Goal: Entertainment & Leisure: Browse casually

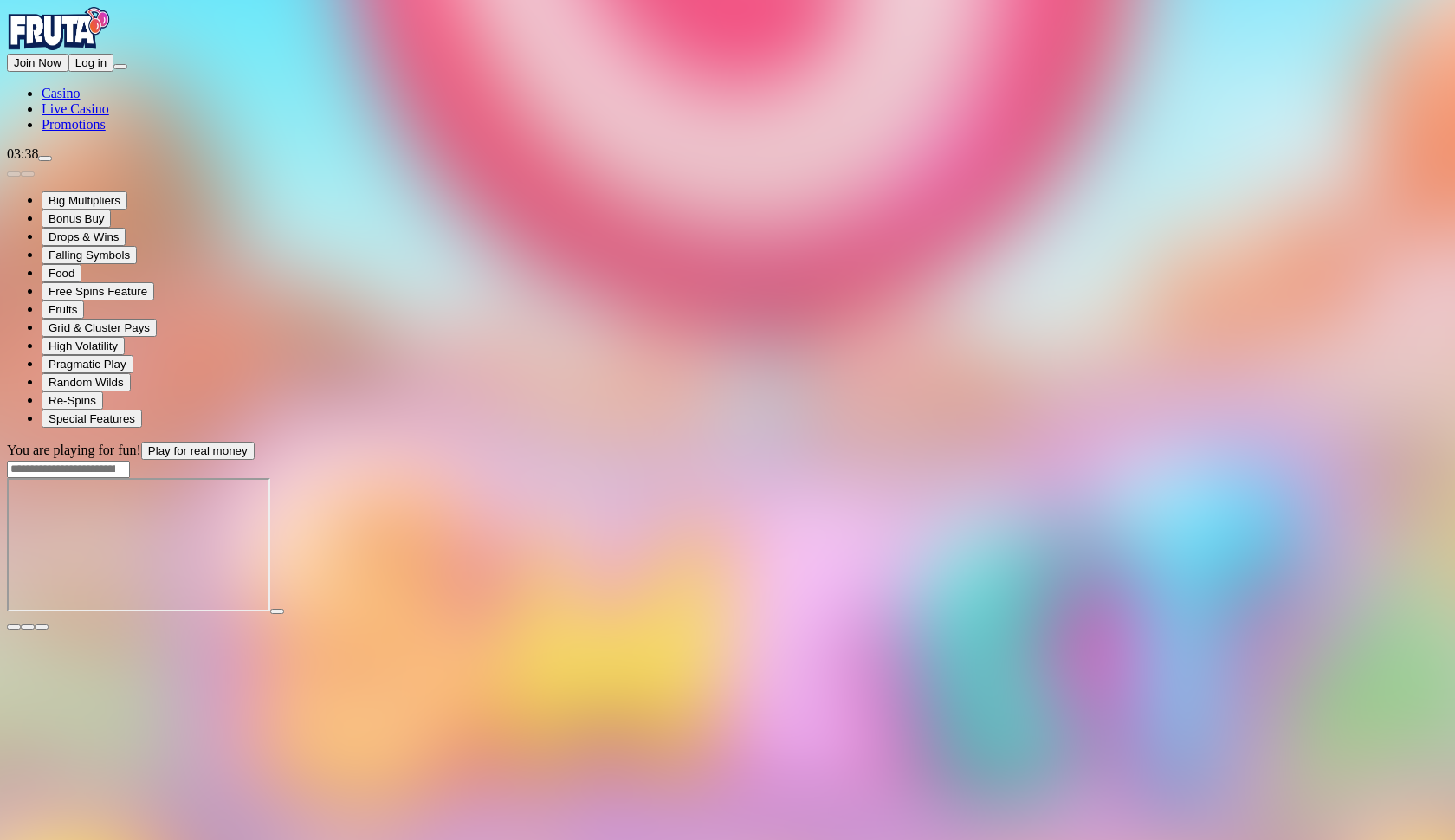
click at [42, 627] on span "fullscreen icon" at bounding box center [42, 627] width 0 height 0
click at [49, 624] on button "button" at bounding box center [42, 627] width 14 height 5
click at [42, 627] on span "fullscreen icon" at bounding box center [42, 627] width 0 height 0
click at [1392, 441] on main "You are playing for fun! Play for real money" at bounding box center [727, 535] width 1441 height 189
click at [14, 627] on span "close icon" at bounding box center [14, 627] width 0 height 0
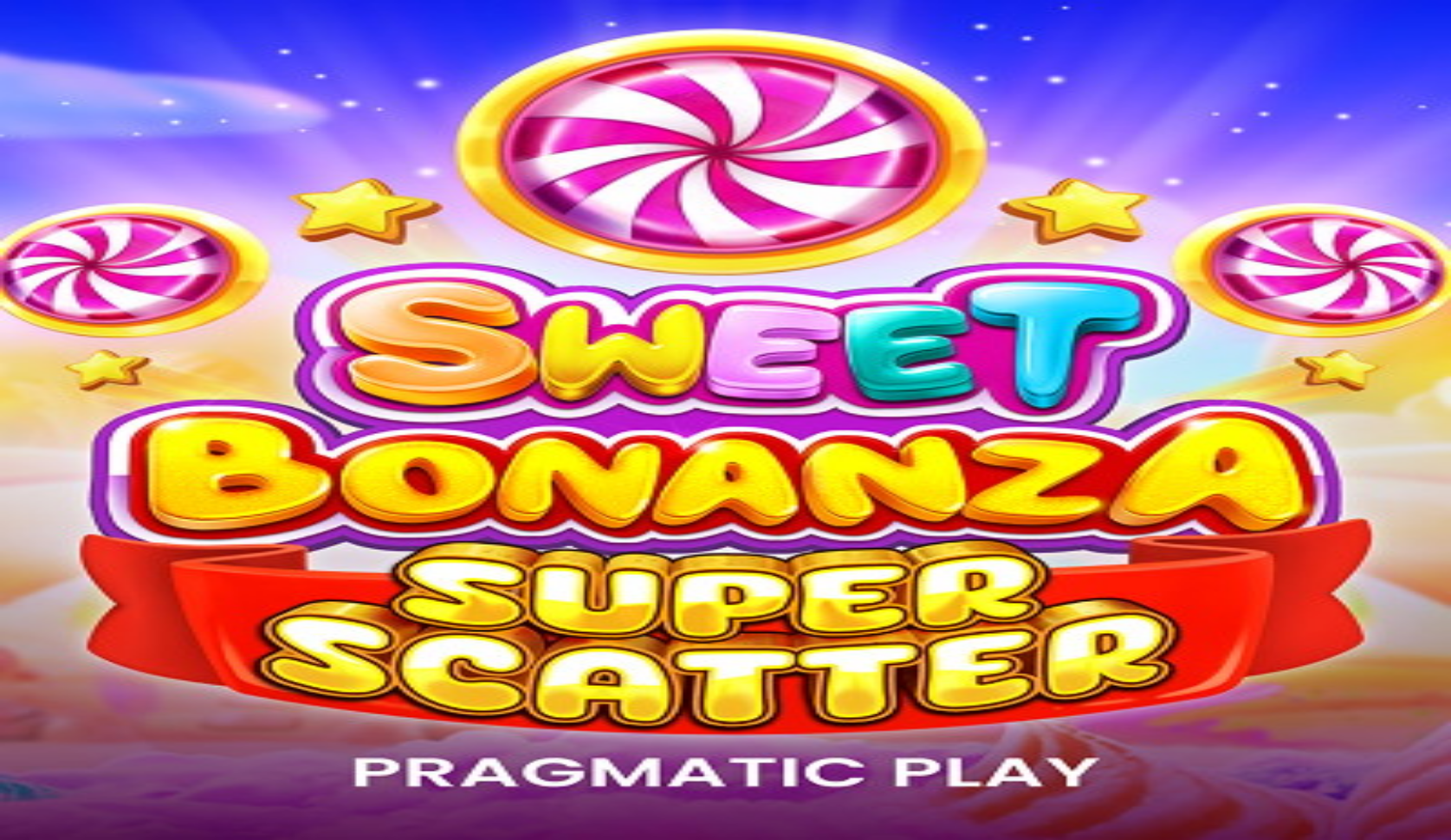
click at [138, 445] on link "PLAY FOR FUN" at bounding box center [90, 452] width 96 height 15
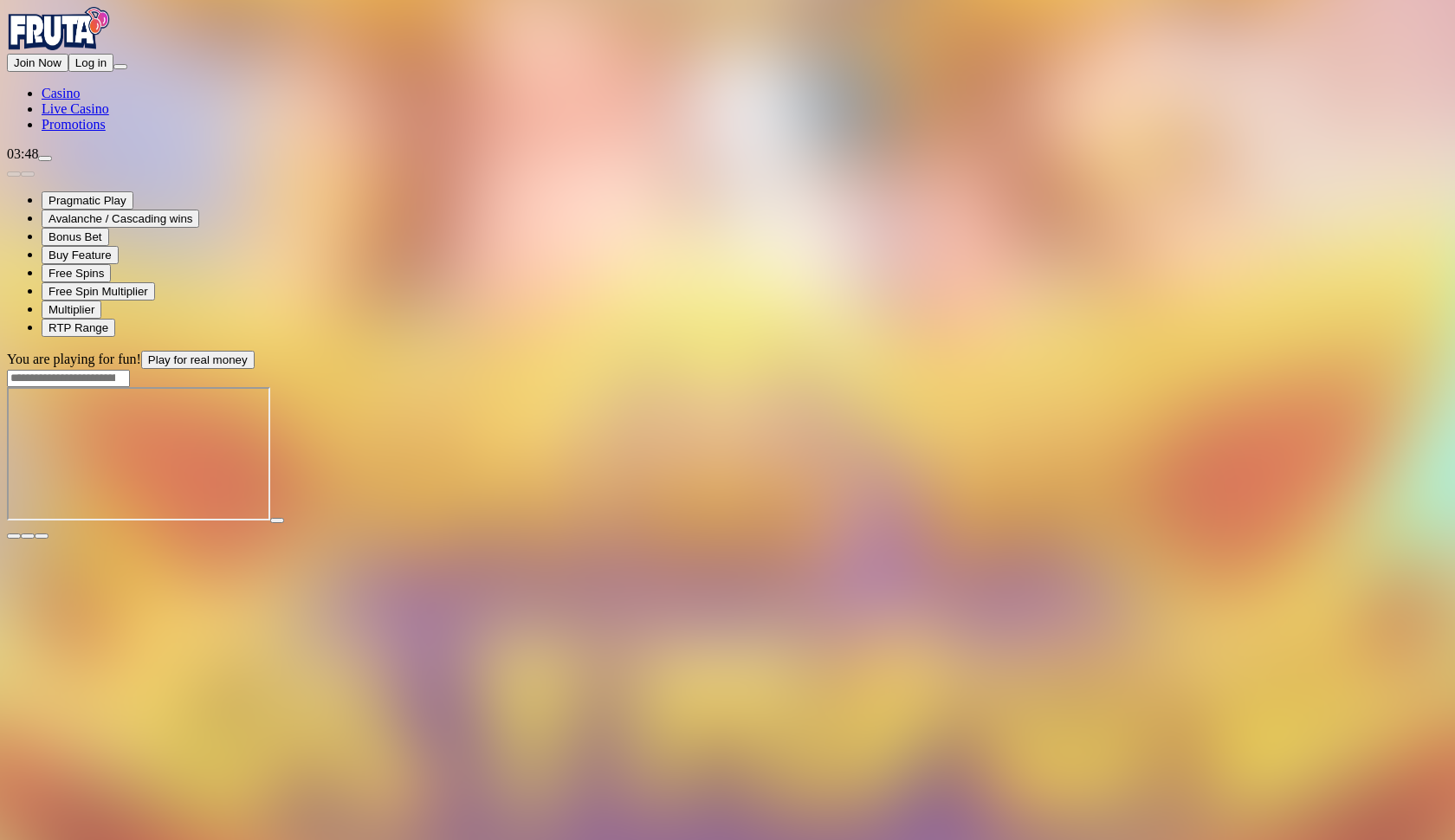
click at [42, 536] on span "fullscreen icon" at bounding box center [42, 536] width 0 height 0
click at [130, 370] on input "Search" at bounding box center [68, 379] width 123 height 17
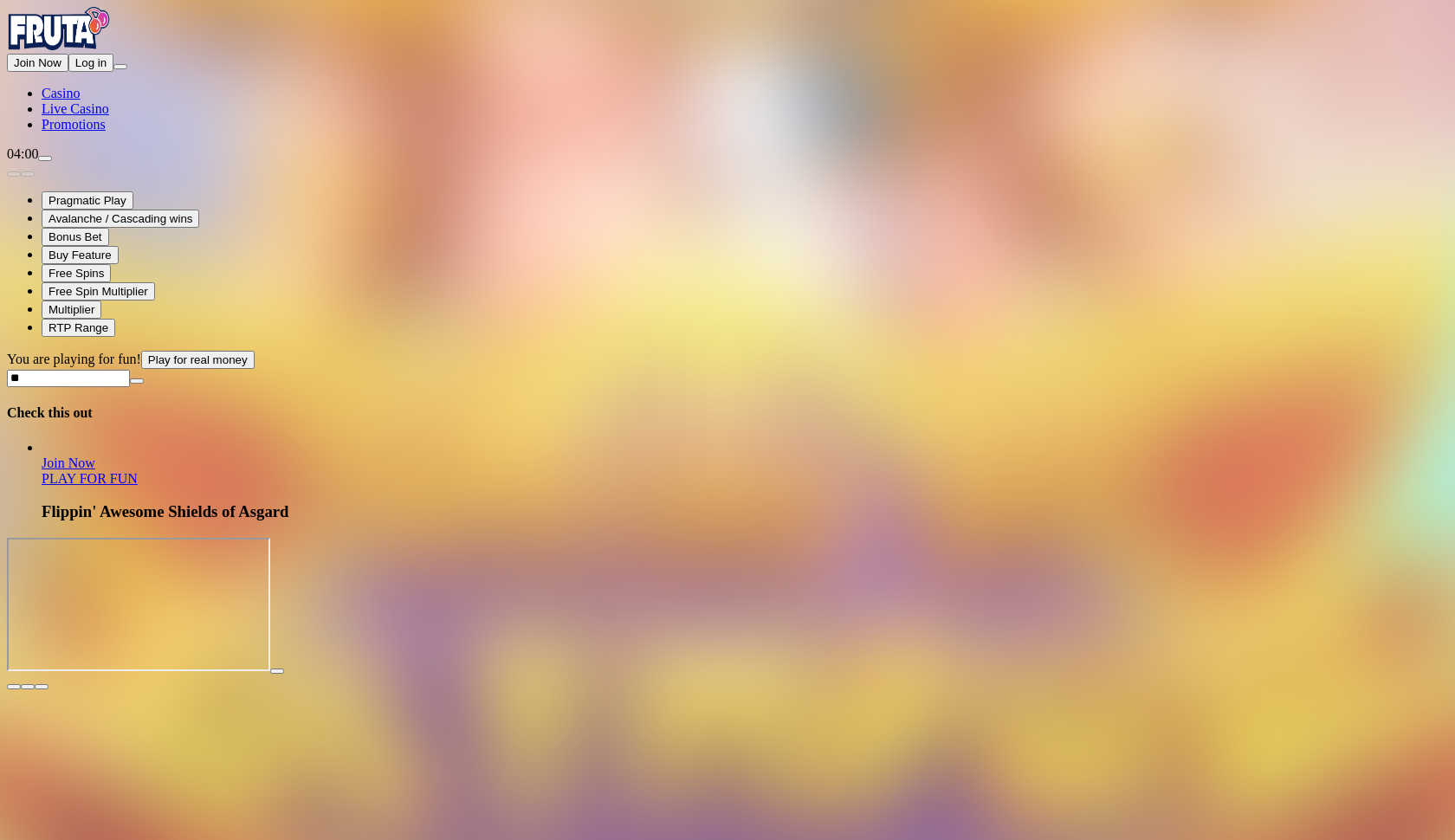
type input "*"
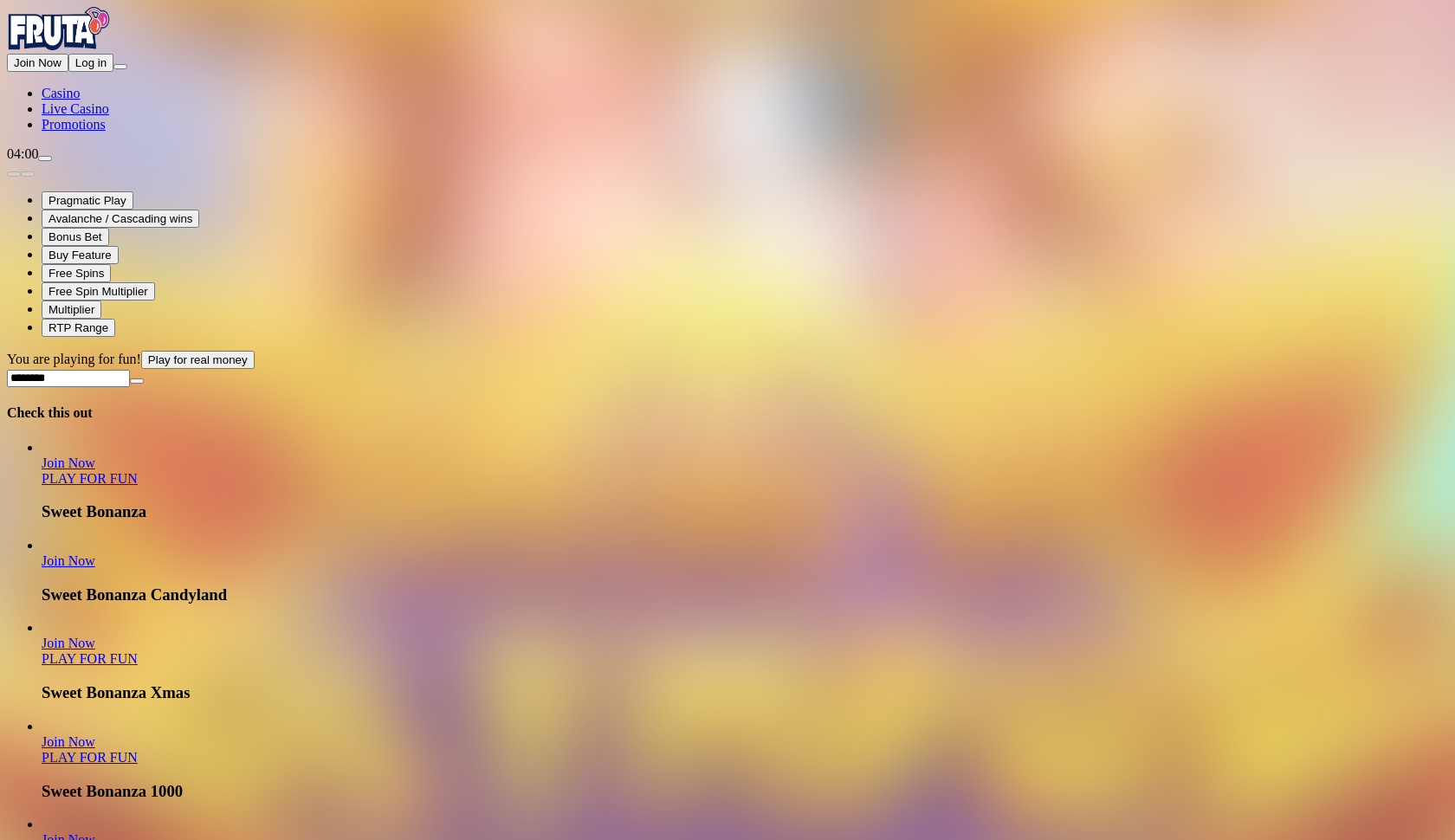
type input "********"
click at [138, 750] on link "PLAY FOR FUN" at bounding box center [90, 757] width 96 height 15
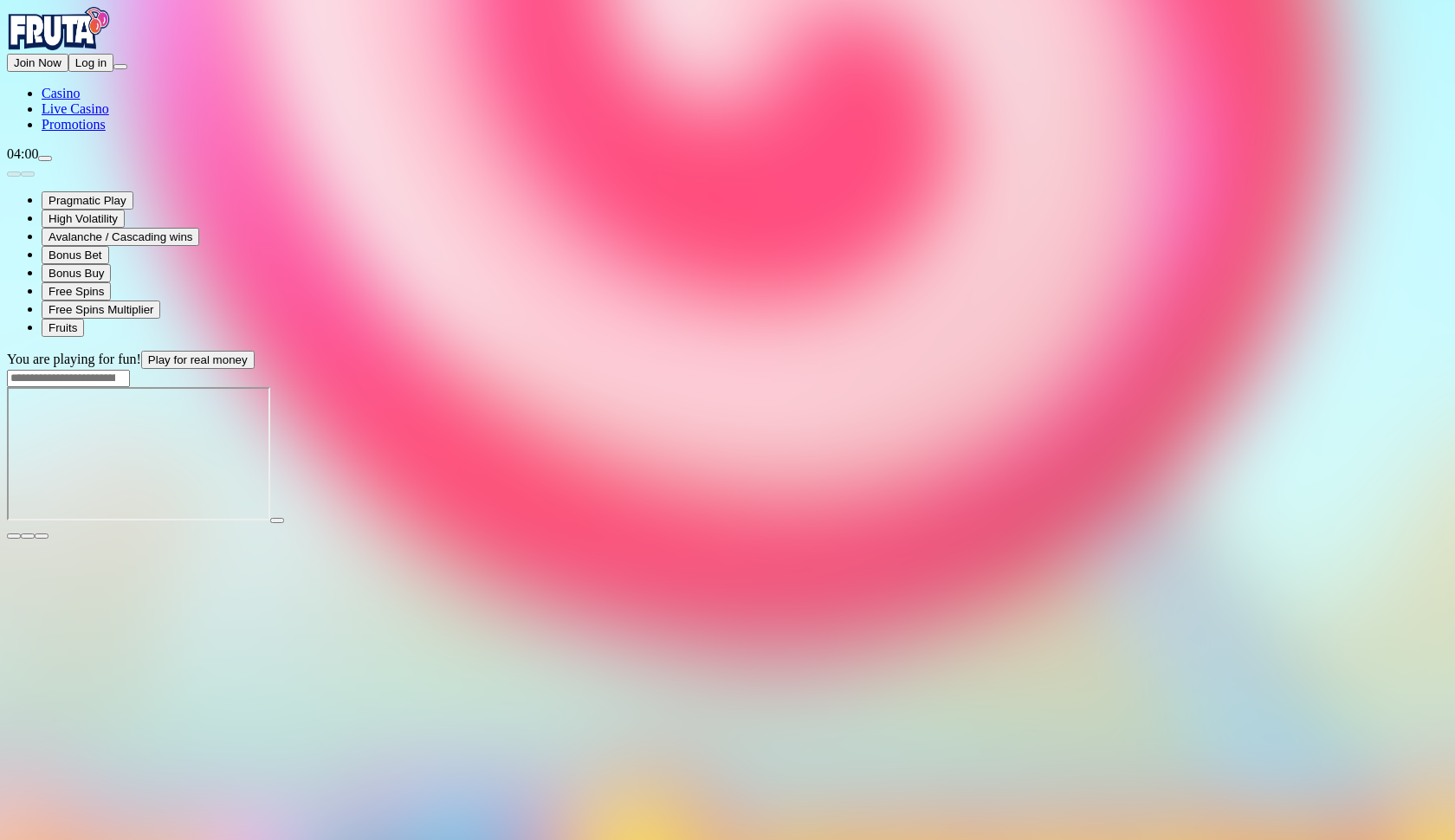
click at [42, 536] on span "fullscreen icon" at bounding box center [42, 536] width 0 height 0
click at [14, 536] on span "close icon" at bounding box center [14, 536] width 0 height 0
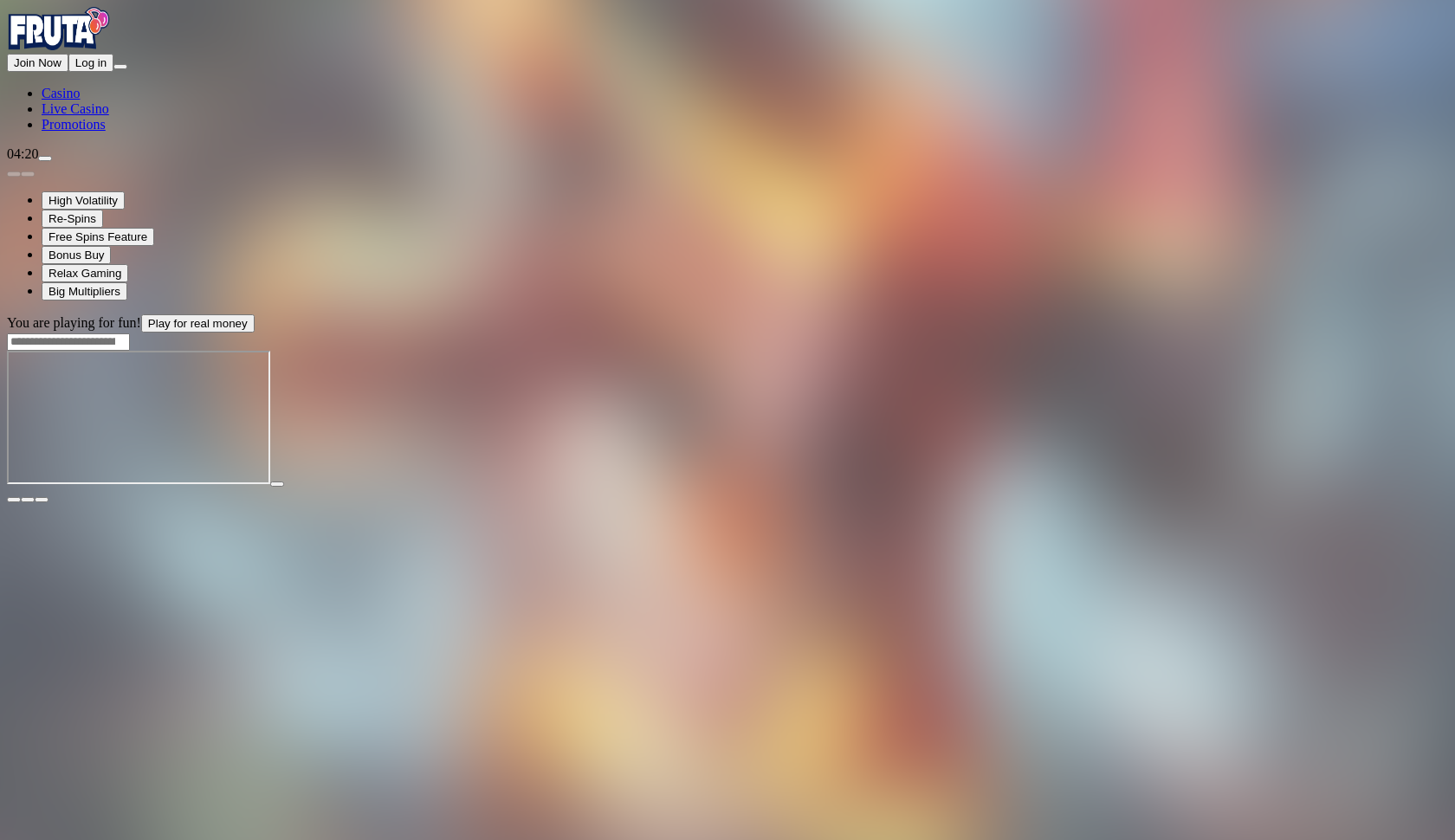
click at [42, 500] on span "fullscreen icon" at bounding box center [42, 500] width 0 height 0
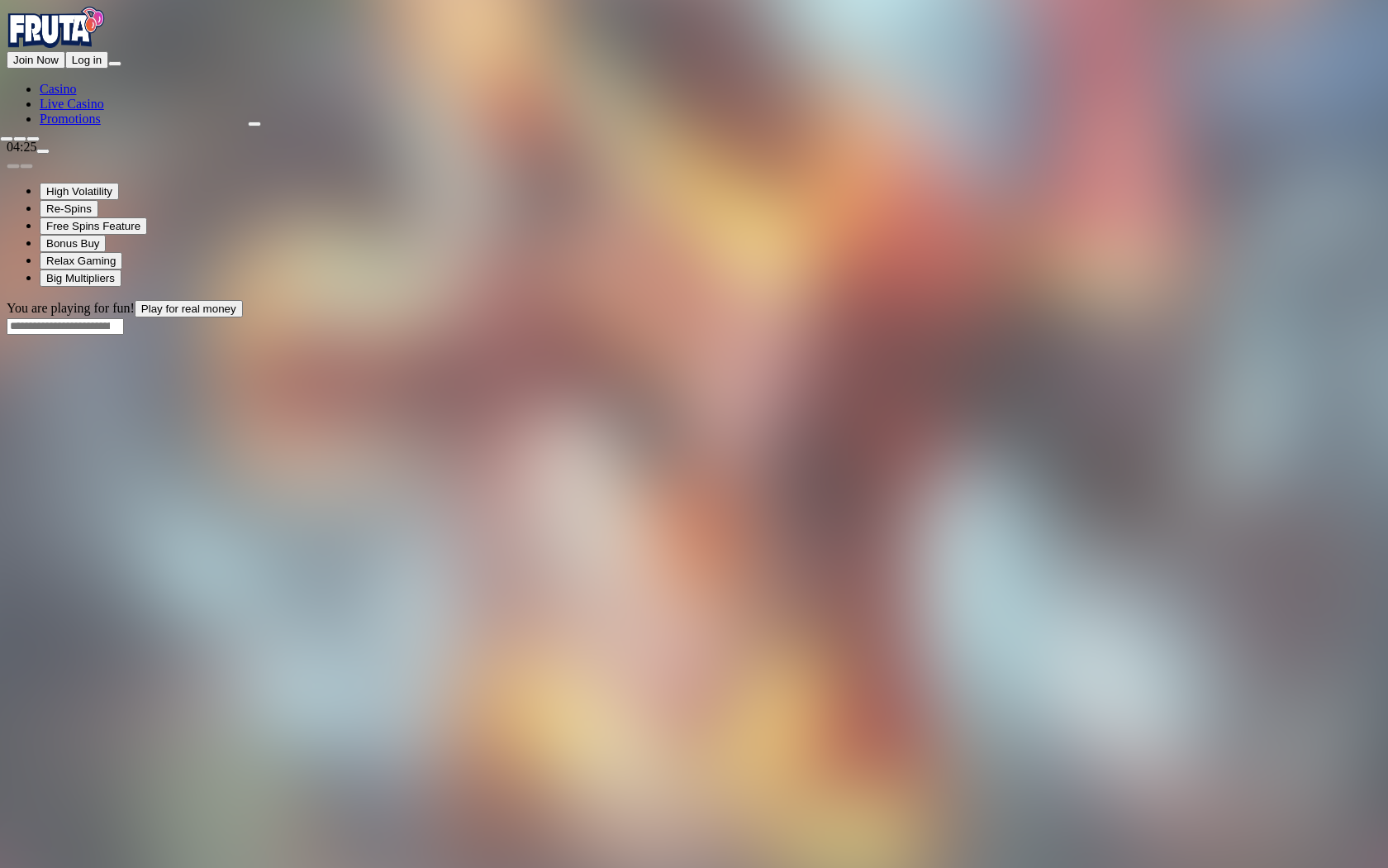
click at [7, 139] on span "close icon" at bounding box center [7, 139] width 0 height 0
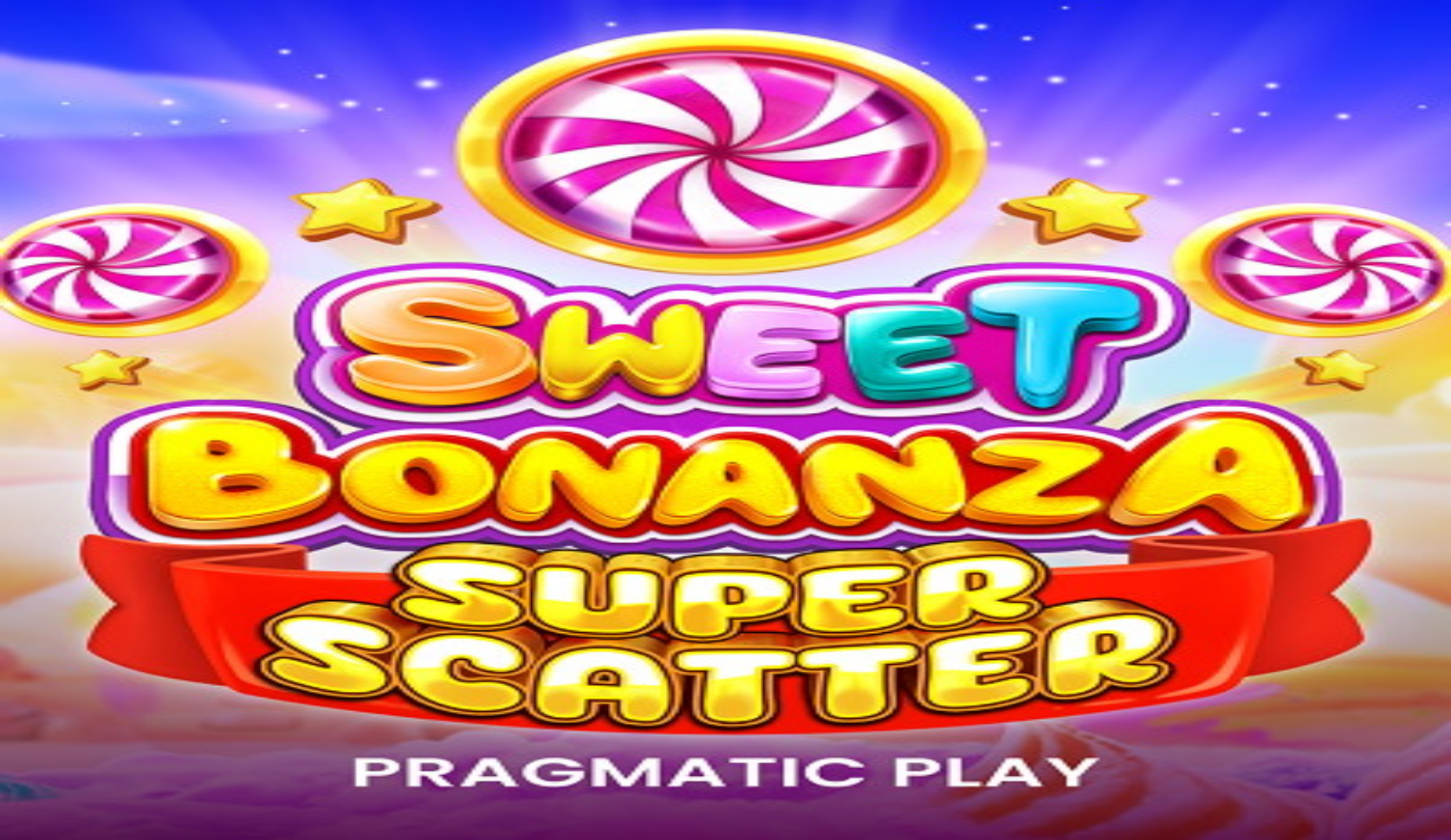
click at [28, 397] on span "chevron-right icon" at bounding box center [28, 397] width 0 height 0
click at [14, 397] on span "chevron-left icon" at bounding box center [14, 397] width 0 height 0
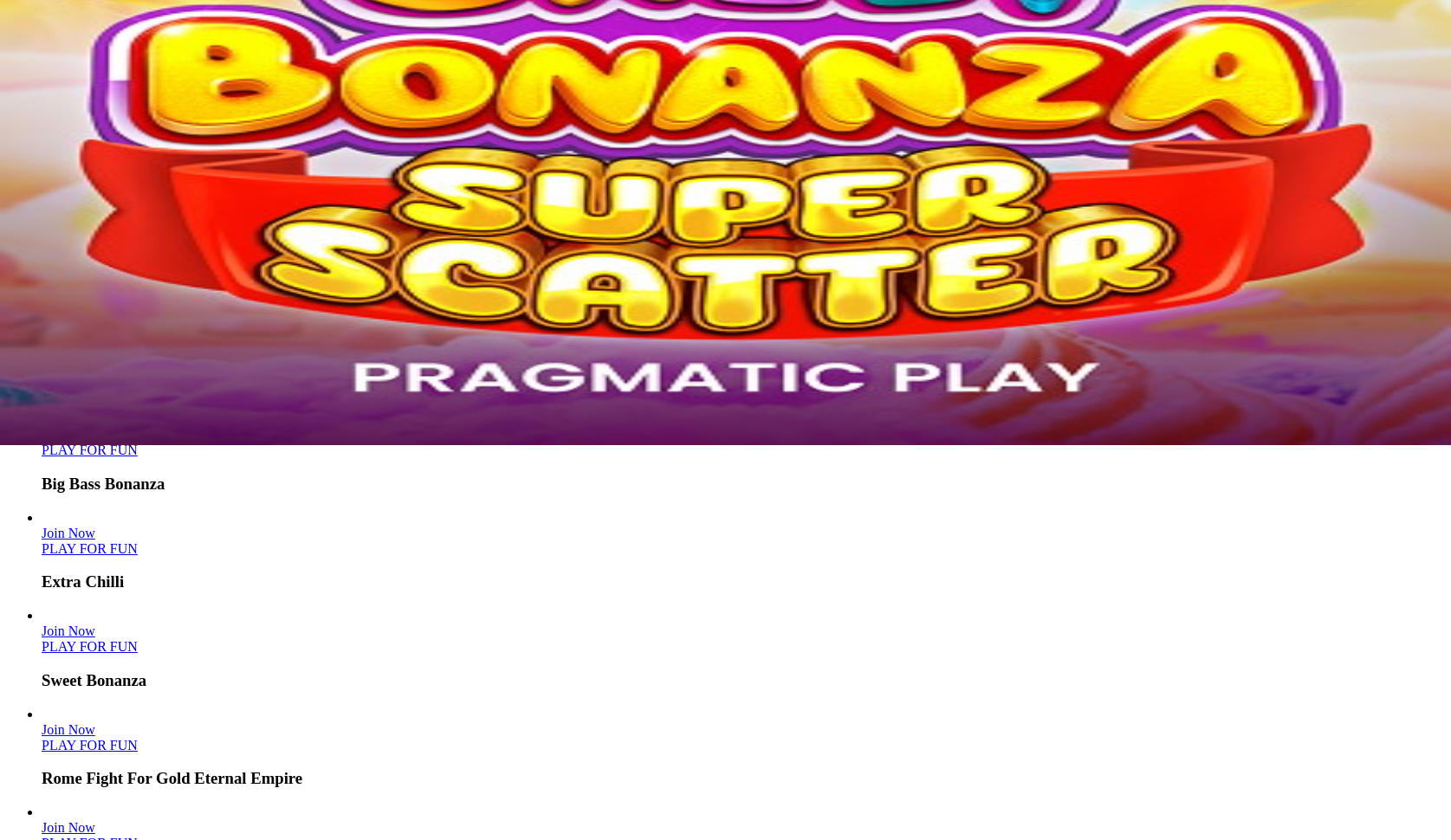
scroll to position [397, 0]
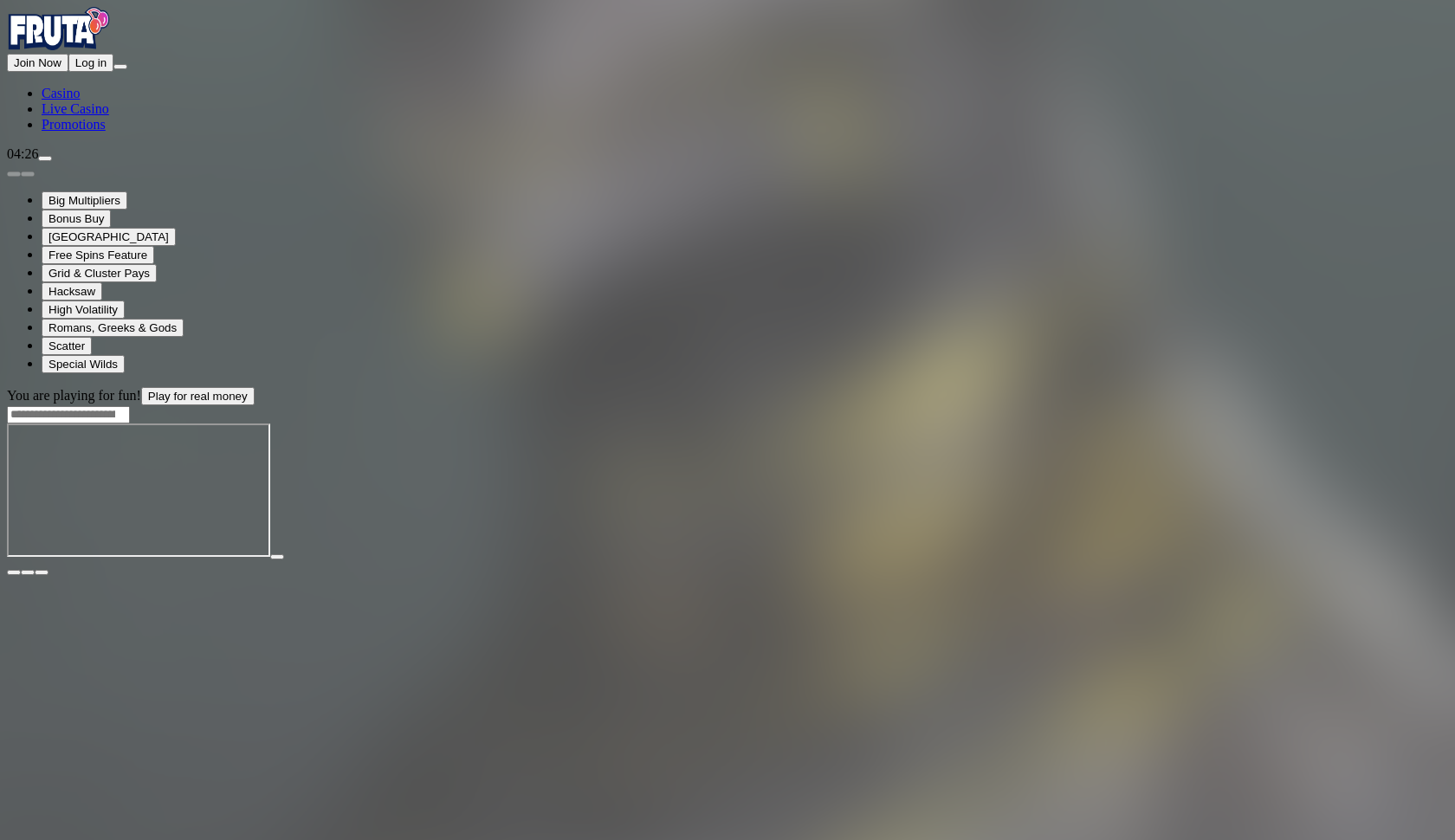
click at [49, 570] on button "button" at bounding box center [42, 573] width 14 height 5
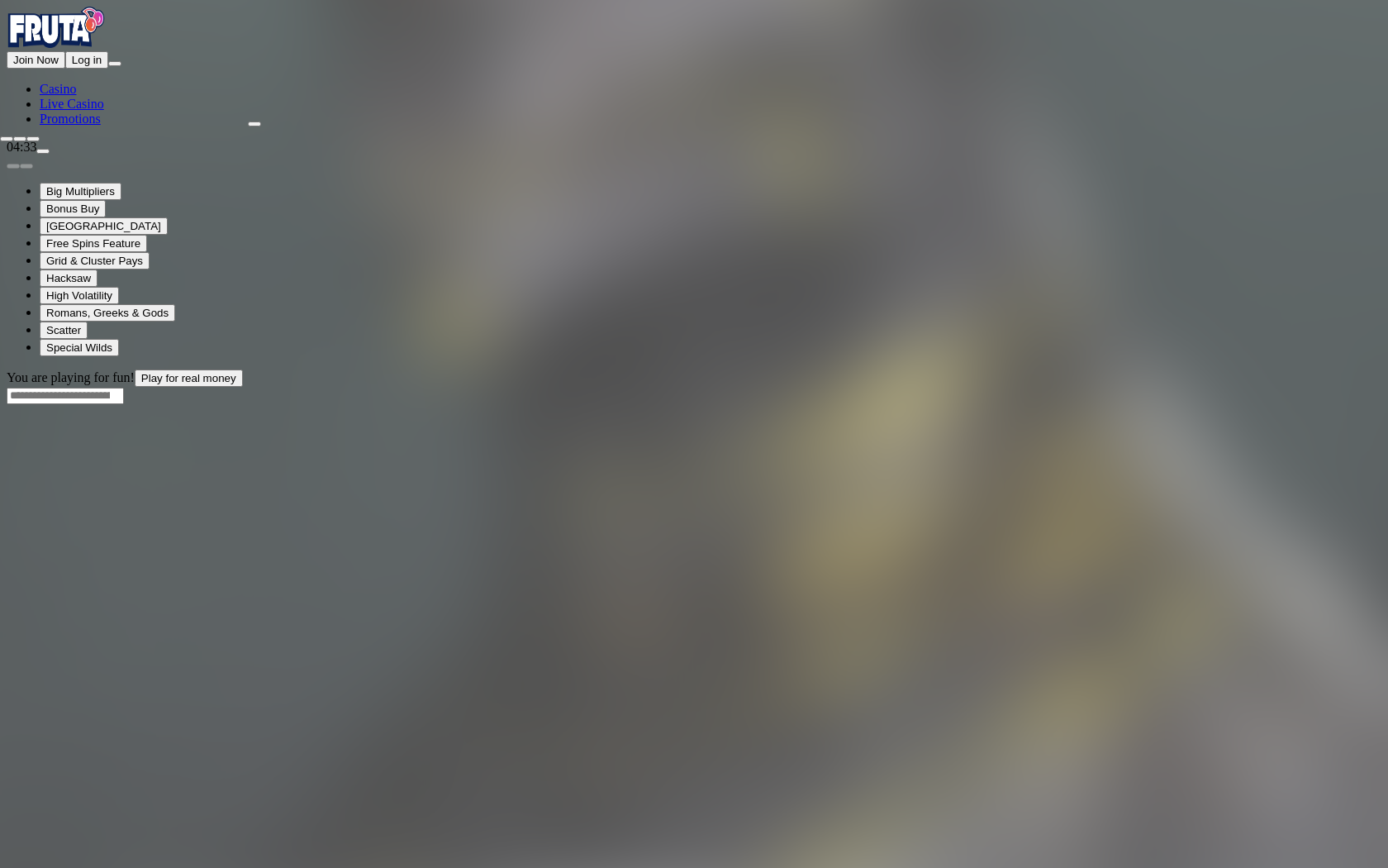
click at [7, 139] on span "close icon" at bounding box center [7, 139] width 0 height 0
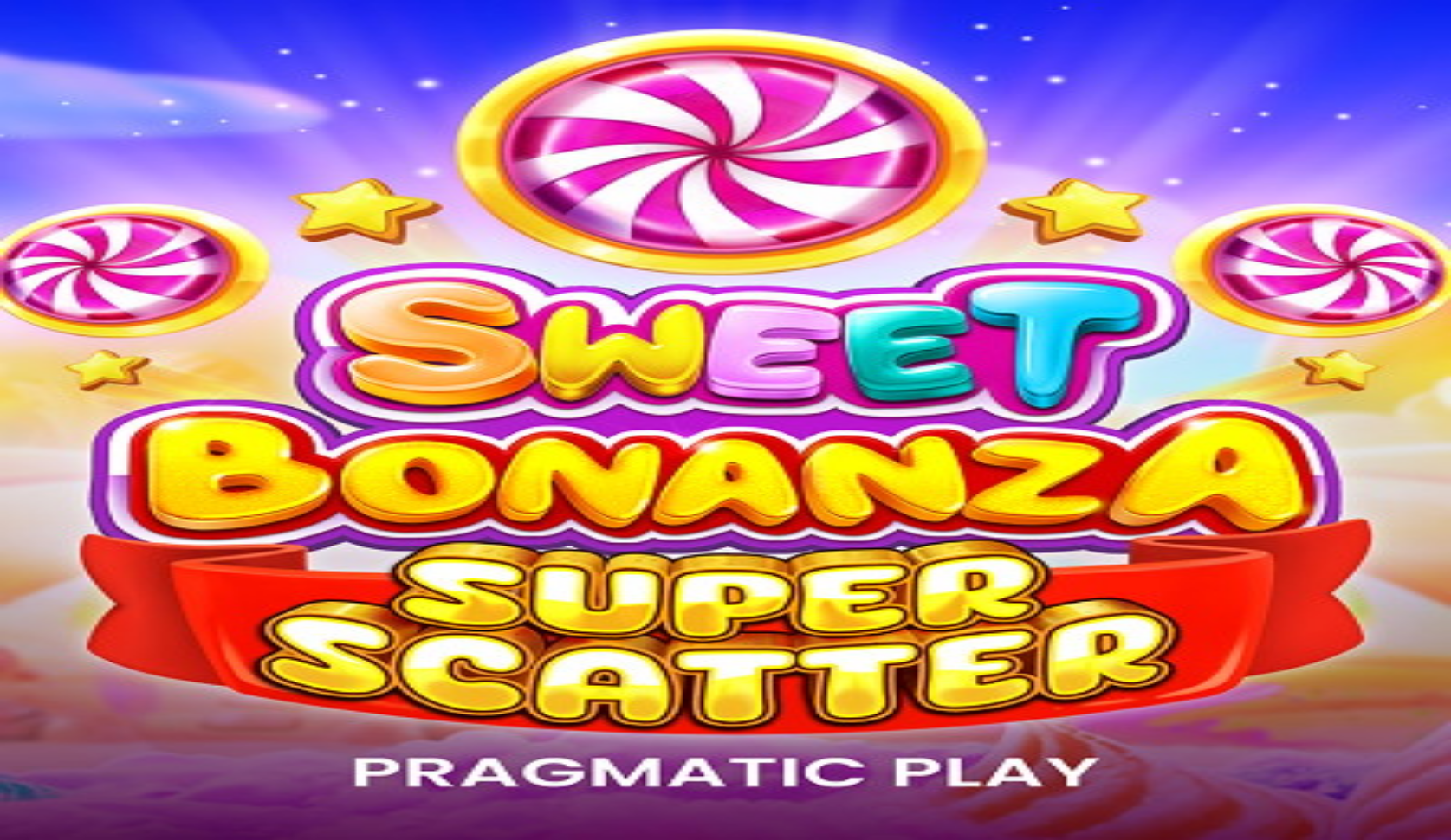
click at [28, 397] on span "chevron-right icon" at bounding box center [28, 397] width 0 height 0
click at [1220, 239] on div "Lobby" at bounding box center [1192, 247] width 503 height 18
click at [1064, 239] on input "Search" at bounding box center [1002, 248] width 123 height 17
type input "*"
type input "******"
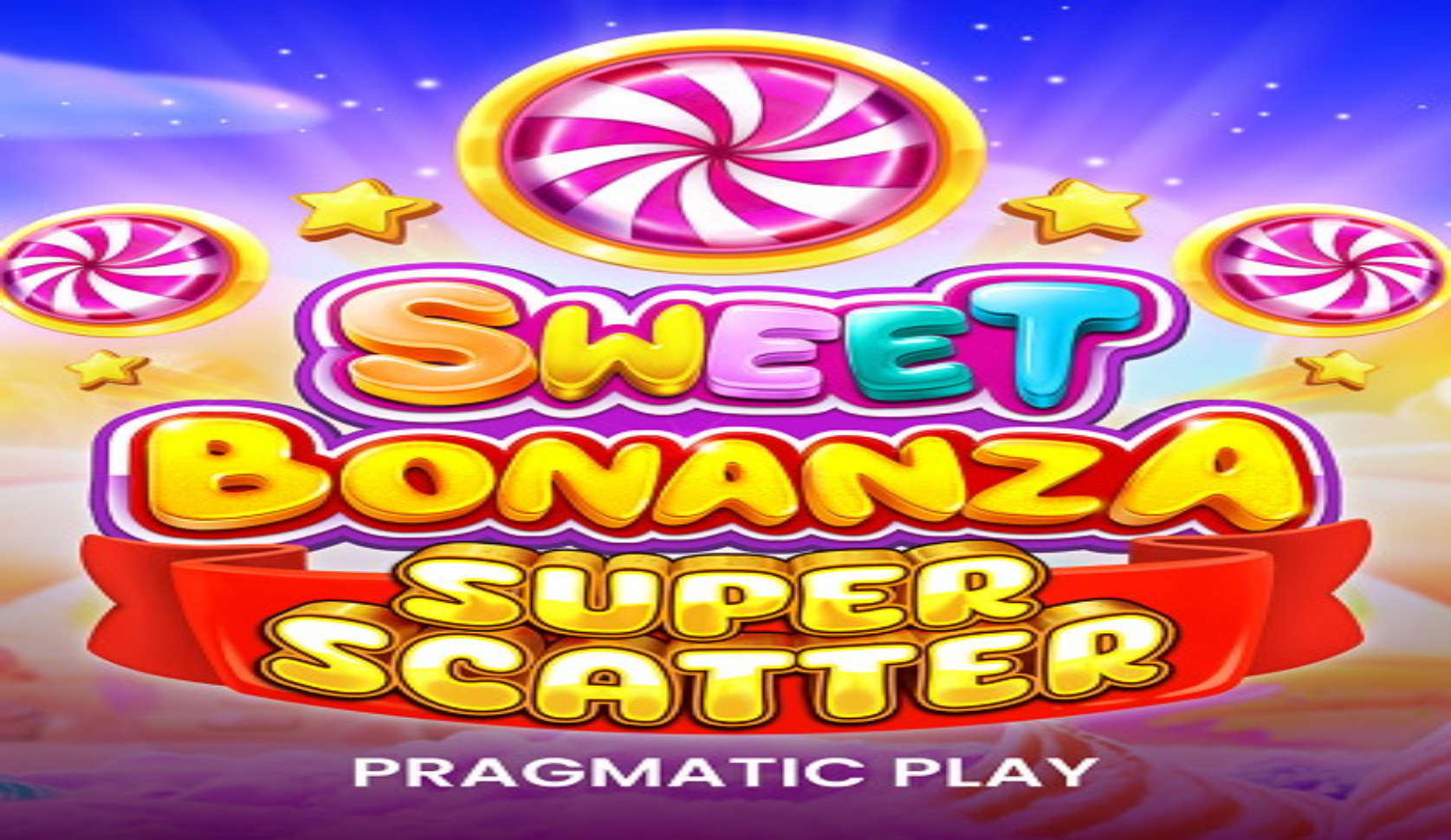
click at [1066, 280] on link "PLAY FOR FUN" at bounding box center [1023, 287] width 96 height 15
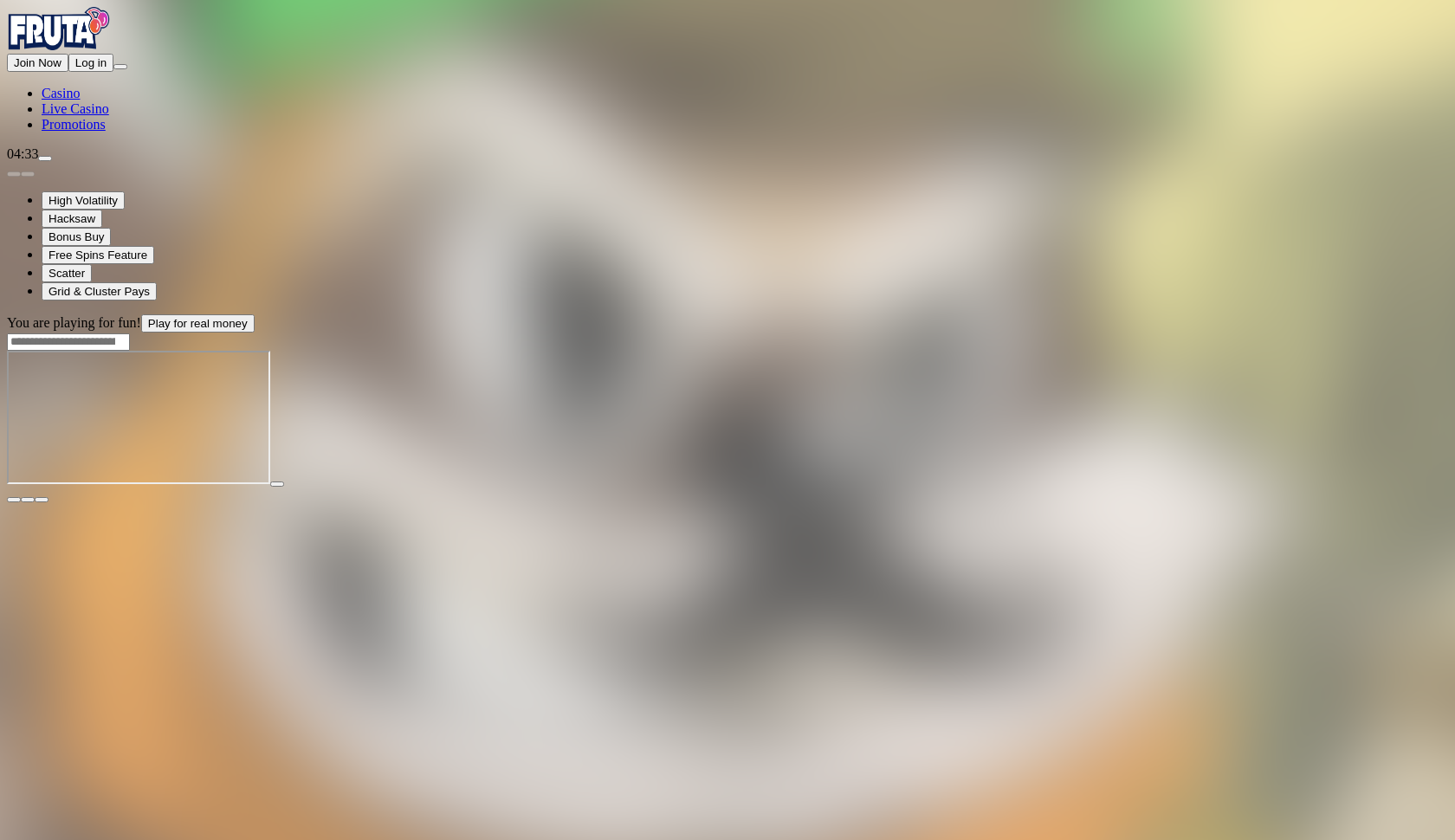
click at [42, 500] on span "fullscreen icon" at bounding box center [42, 500] width 0 height 0
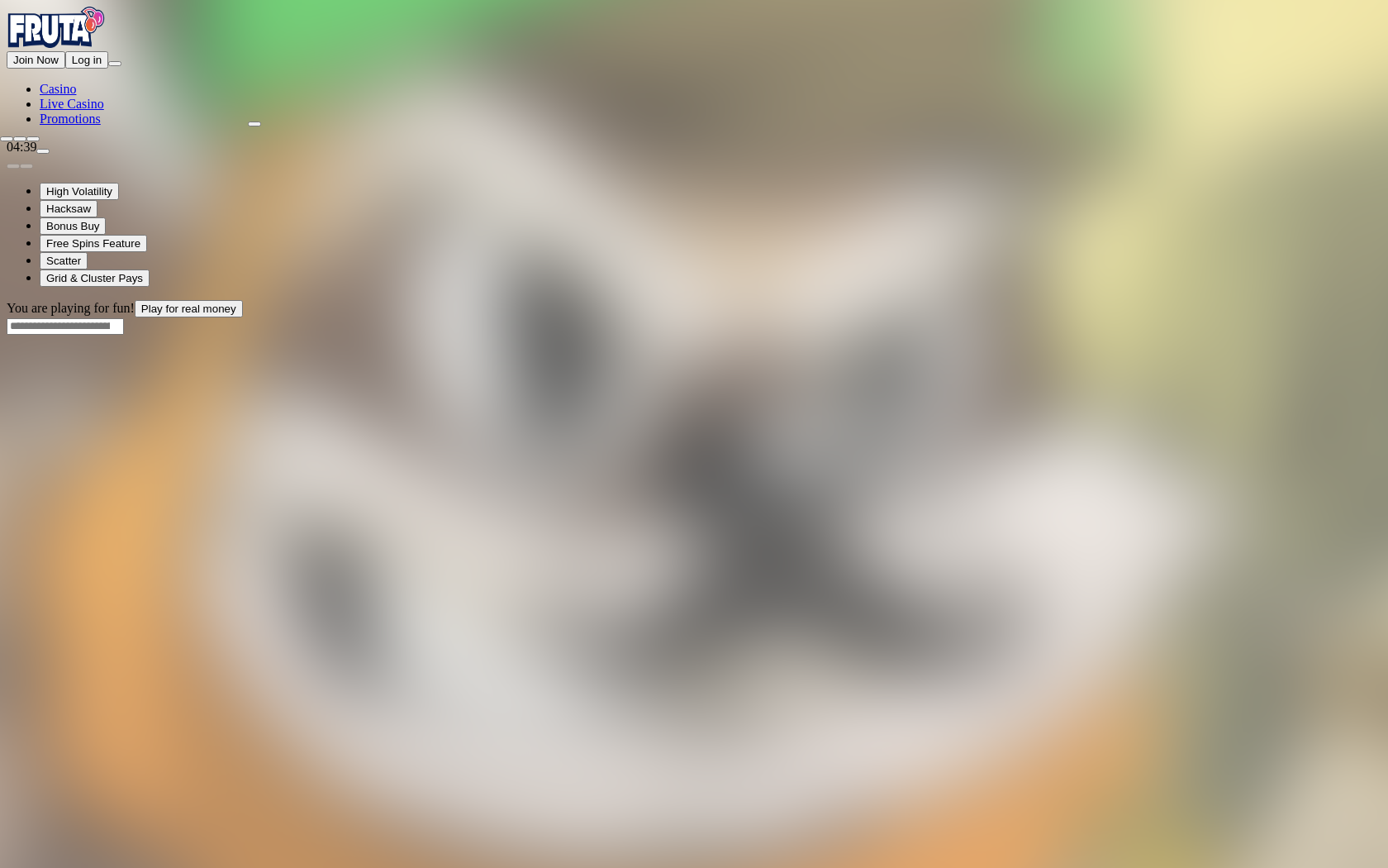
click at [7, 139] on span "close icon" at bounding box center [7, 139] width 0 height 0
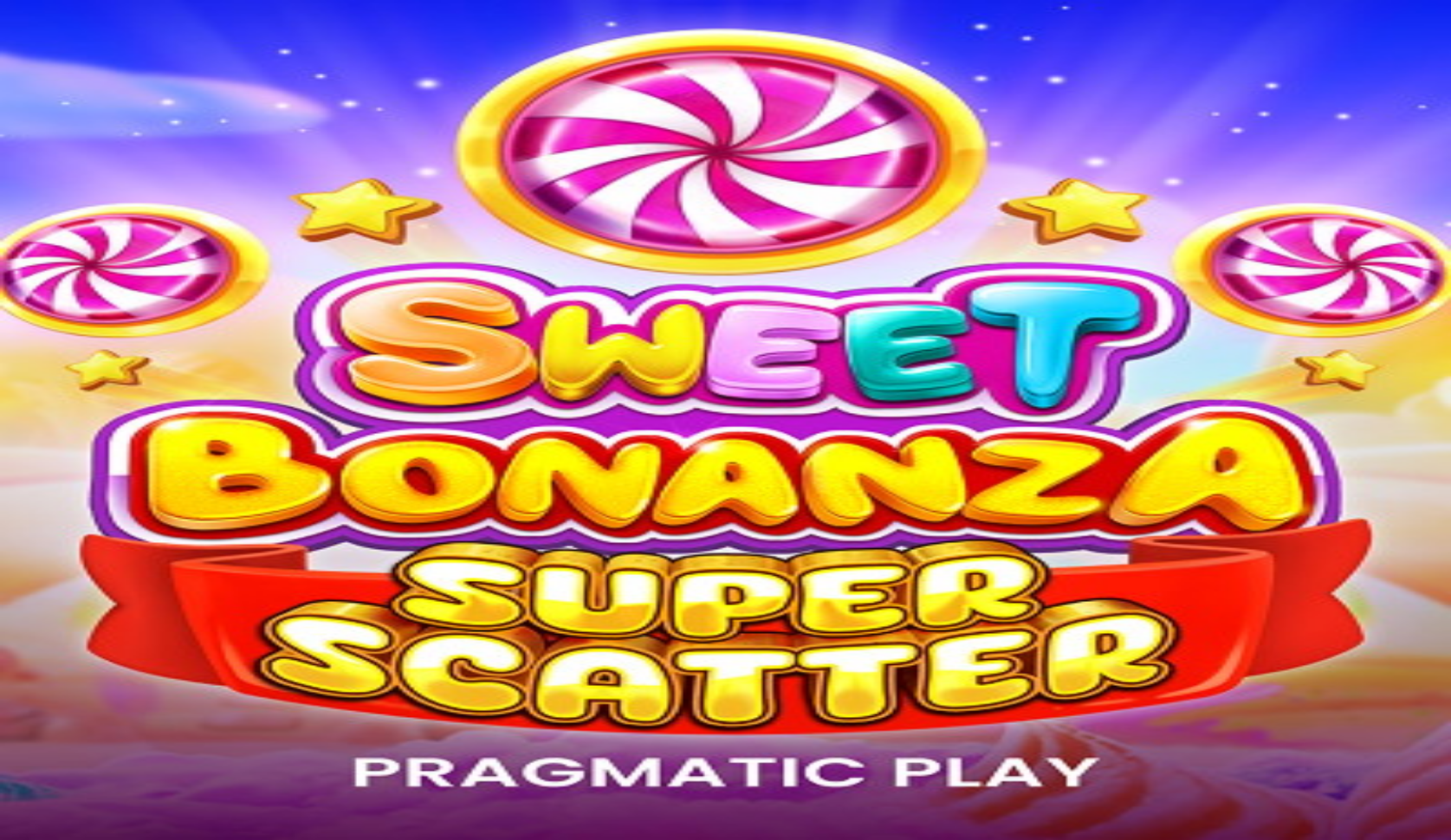
click at [69, 72] on button "Join Now" at bounding box center [37, 63] width 62 height 18
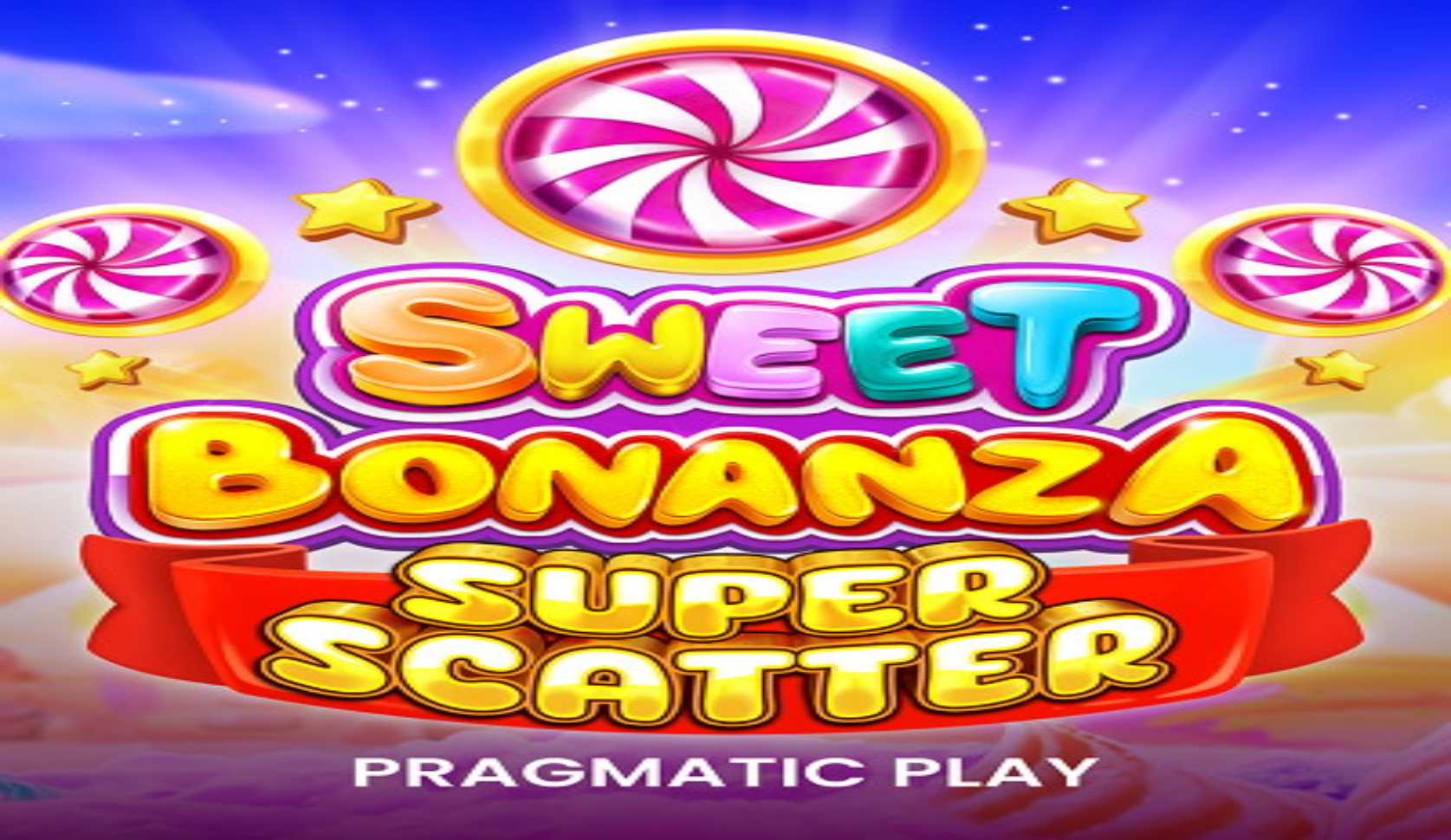
click at [69, 72] on button "Log in" at bounding box center [91, 63] width 45 height 18
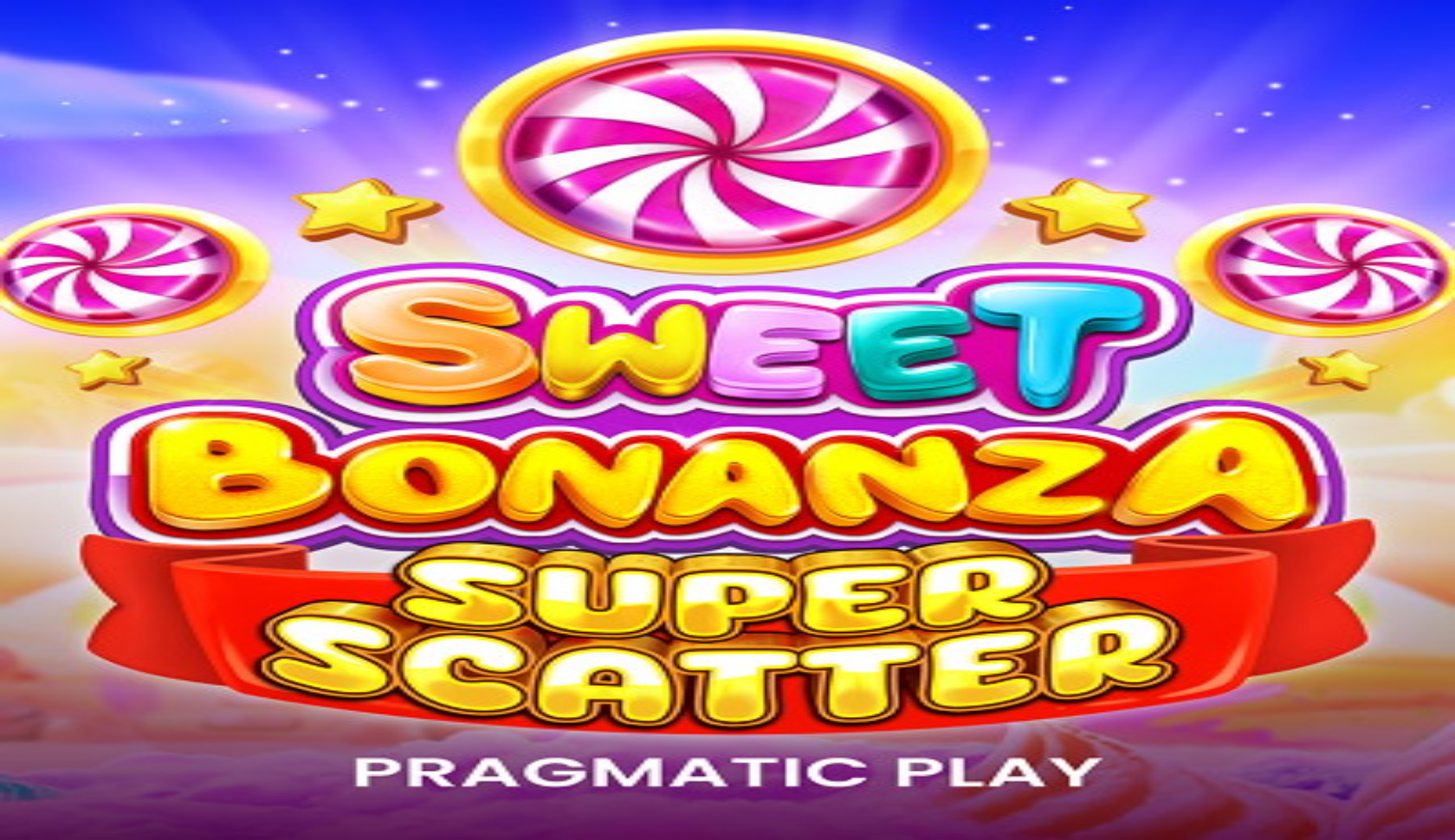
type input "**********"
click at [53, 351] on button "Log In" at bounding box center [30, 360] width 46 height 18
click at [53, 349] on button "Log In" at bounding box center [30, 358] width 46 height 18
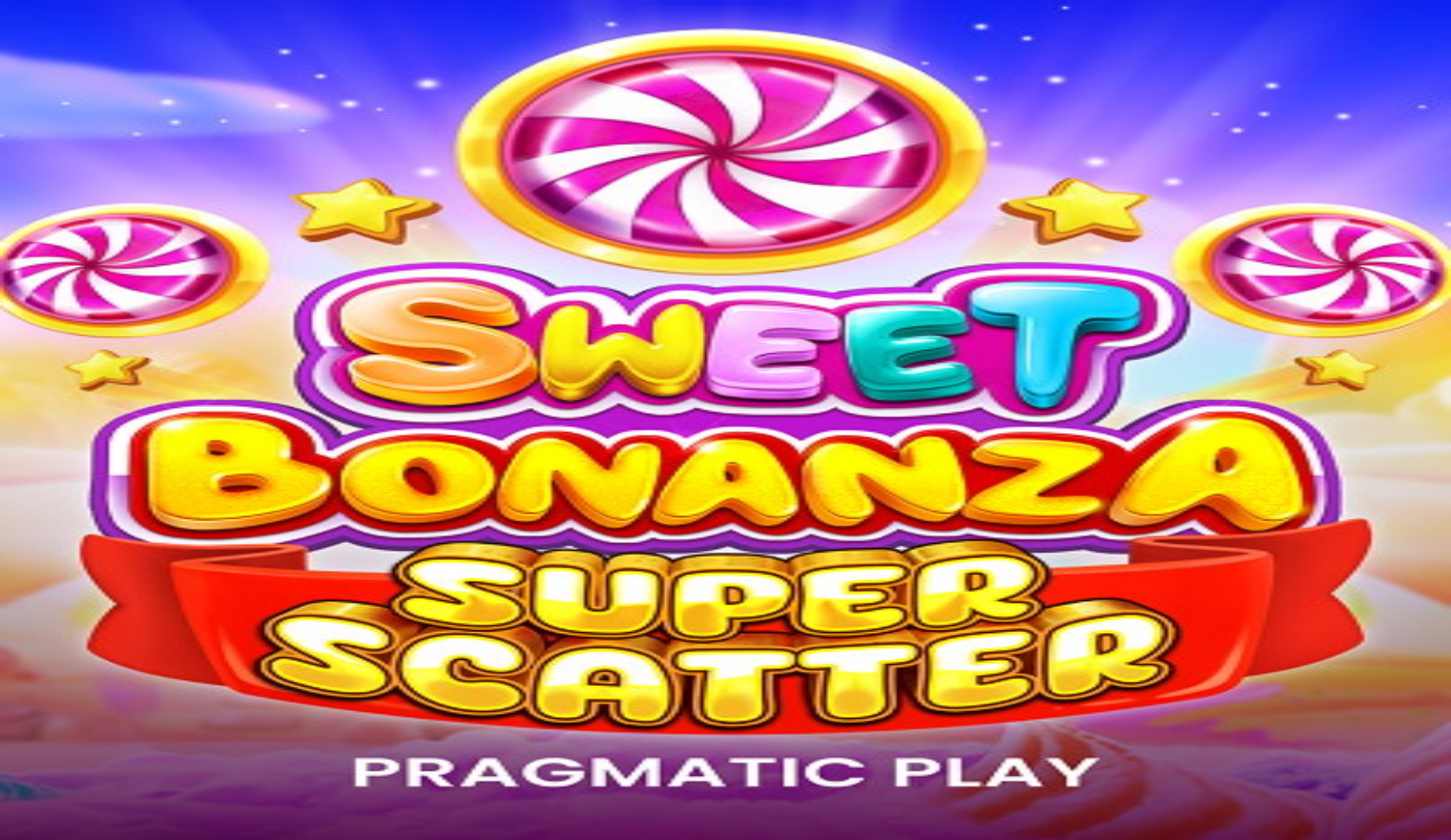
click at [383, 192] on button "[PERSON_NAME] € 0.14" at bounding box center [454, 182] width 141 height 18
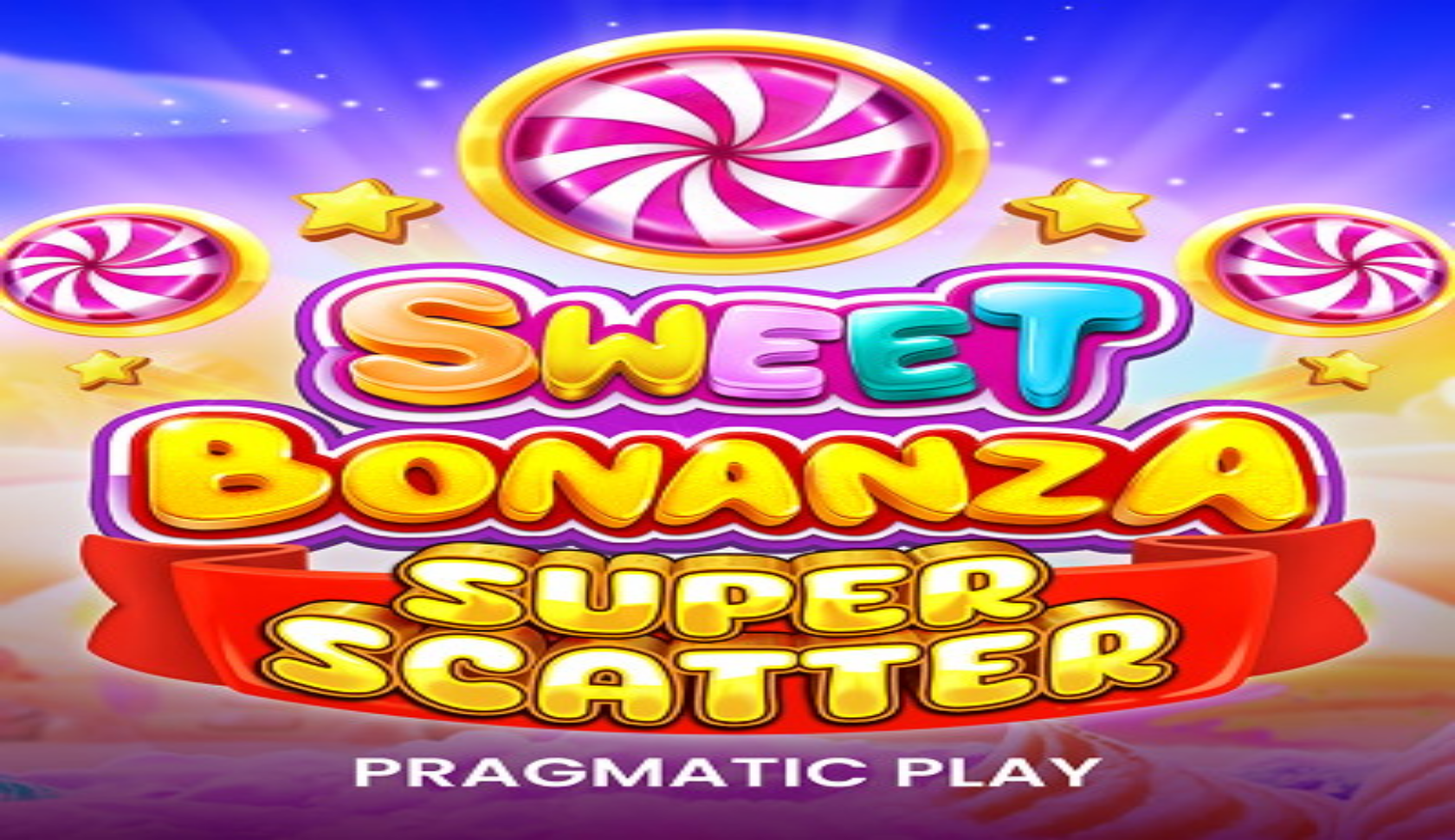
click at [53, 207] on span "Deposit" at bounding box center [33, 200] width 39 height 13
click at [14, 454] on span "chevron-left icon" at bounding box center [14, 454] width 0 height 0
click at [122, 645] on button "Deposit" at bounding box center [96, 654] width 53 height 18
click at [14, 528] on span "close icon" at bounding box center [14, 528] width 0 height 0
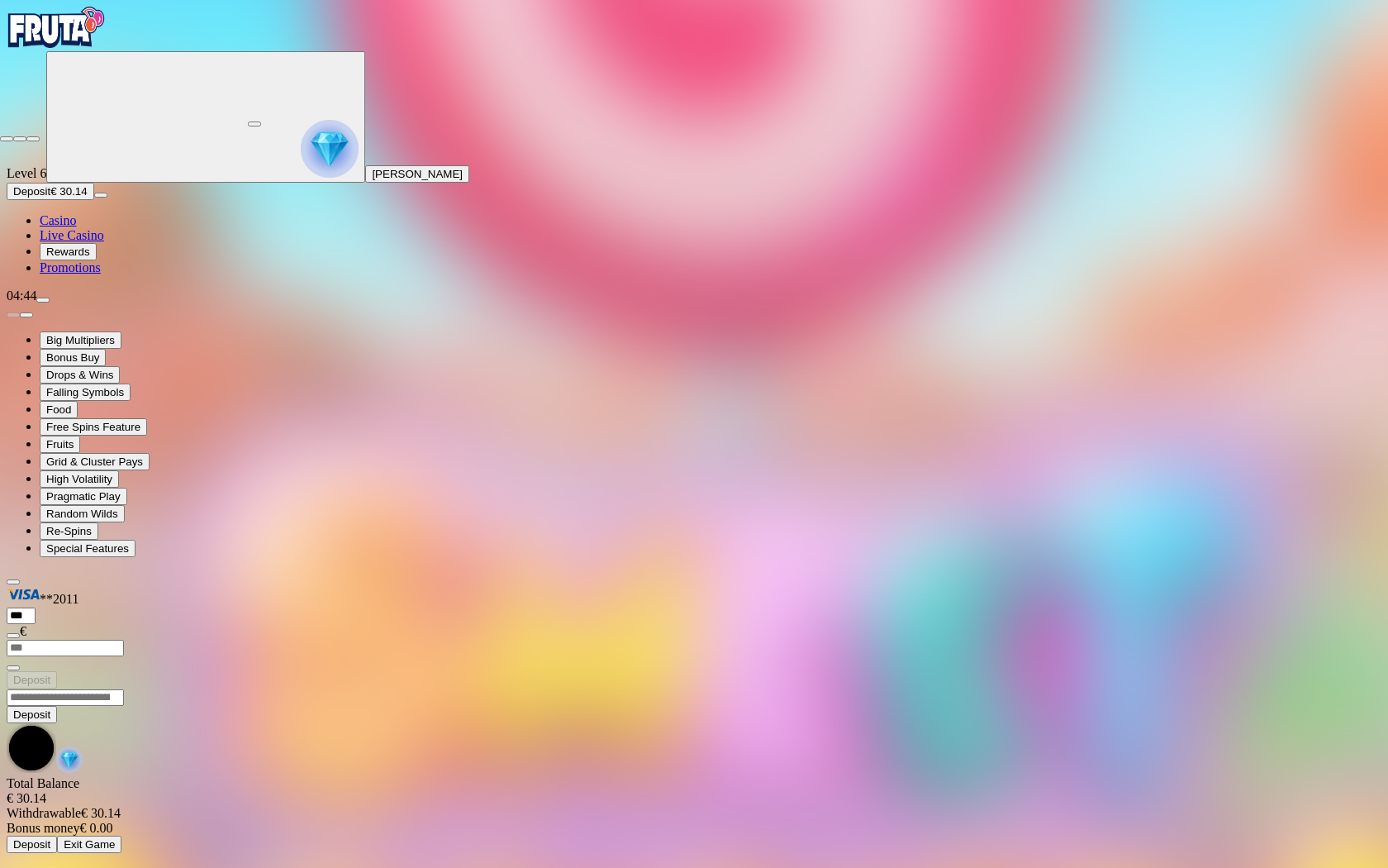
click at [7, 139] on span "close icon" at bounding box center [7, 139] width 0 height 0
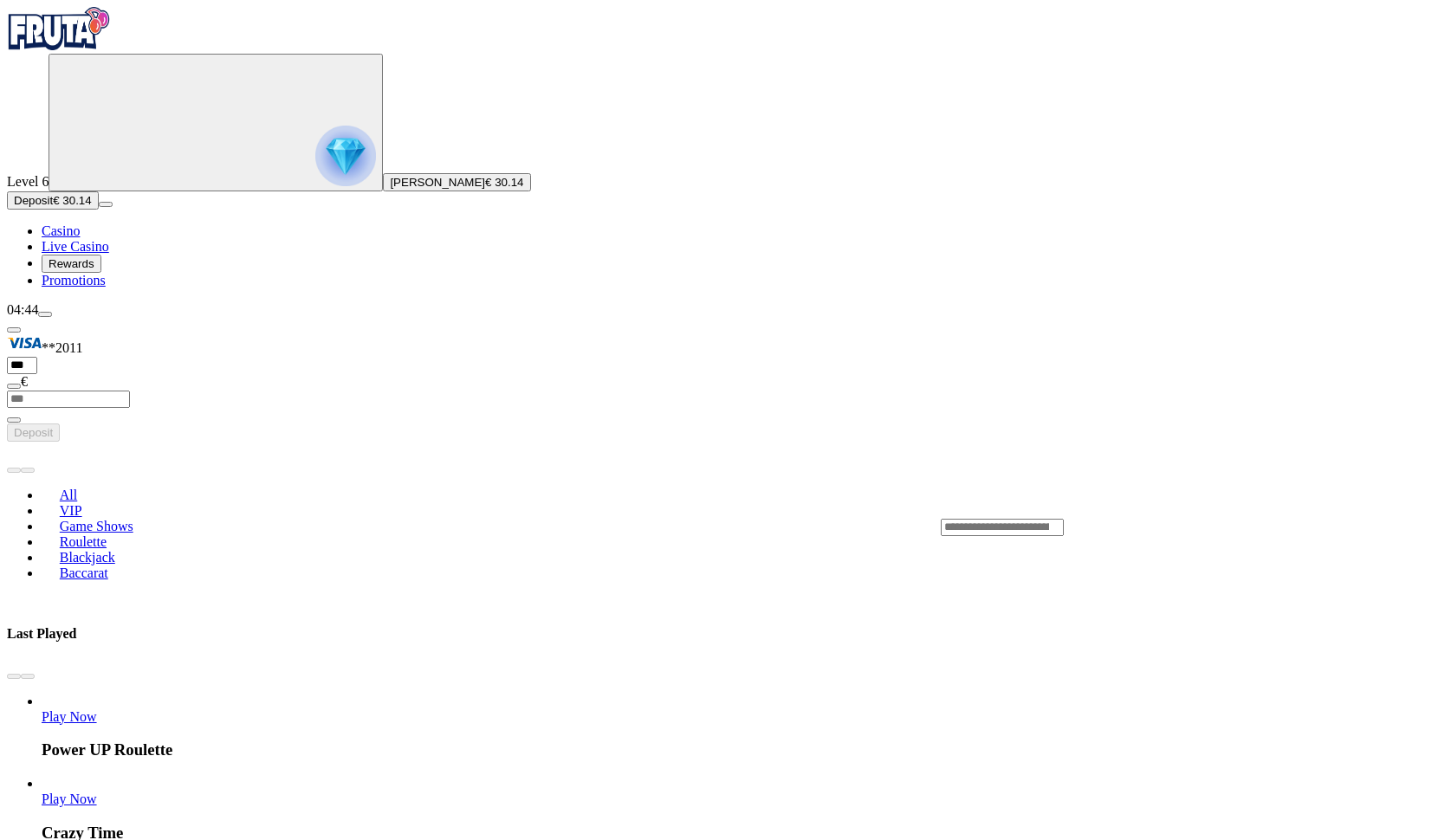
click at [97, 791] on link "Play Now" at bounding box center [70, 798] width 56 height 15
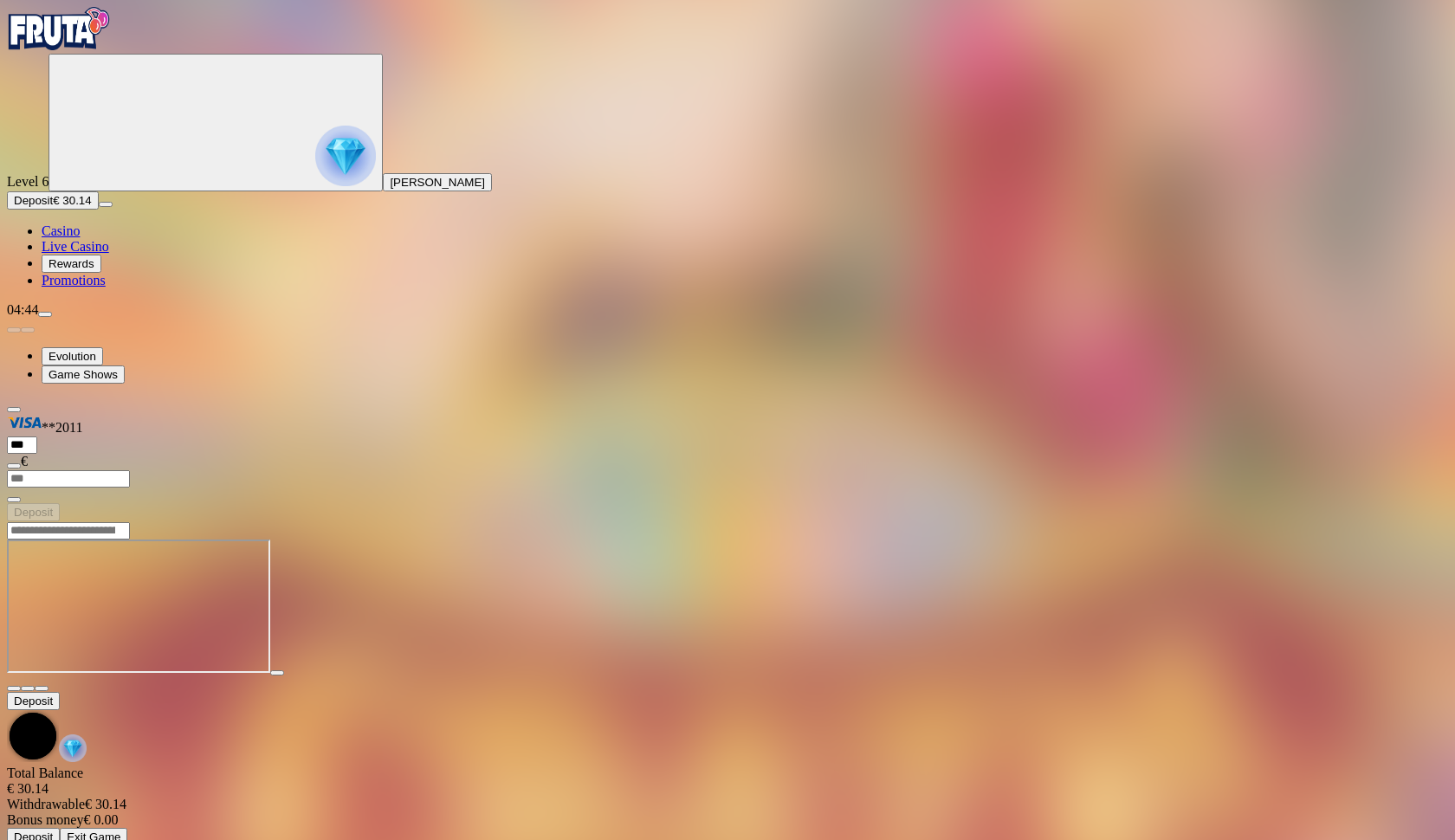
click at [42, 689] on span "fullscreen icon" at bounding box center [42, 689] width 0 height 0
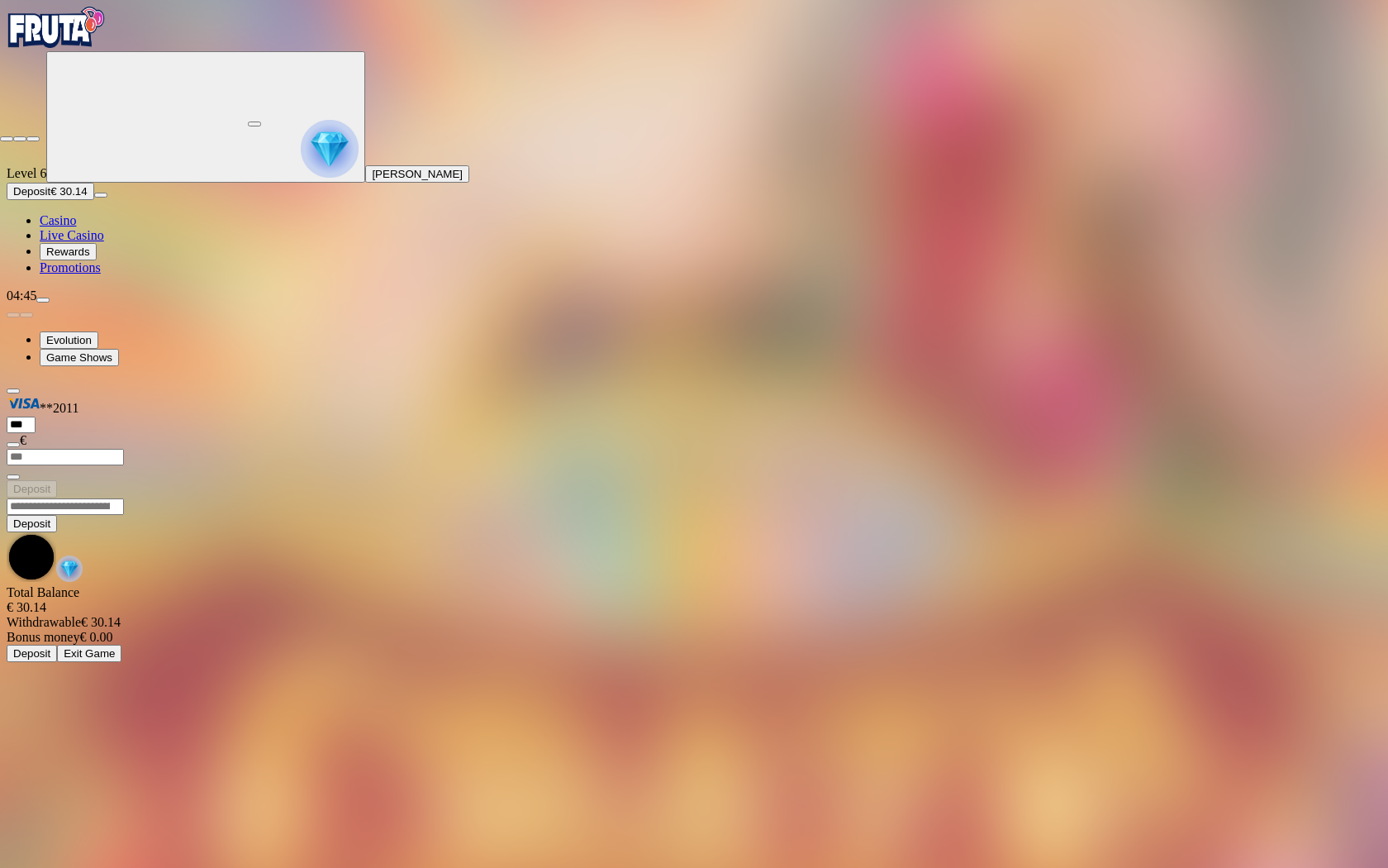
click at [7, 139] on span "close icon" at bounding box center [7, 139] width 0 height 0
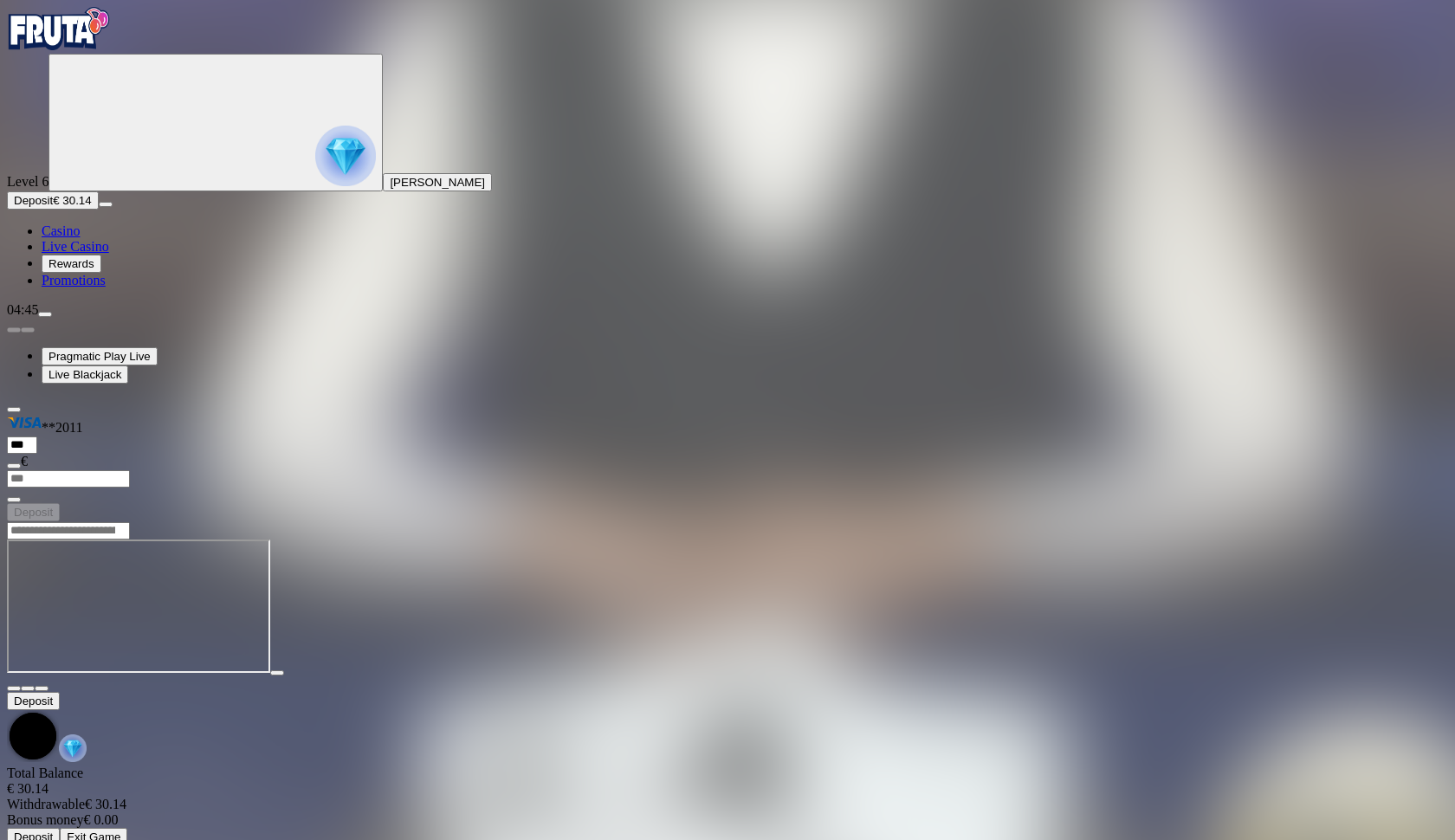
click at [42, 689] on span "fullscreen icon" at bounding box center [42, 689] width 0 height 0
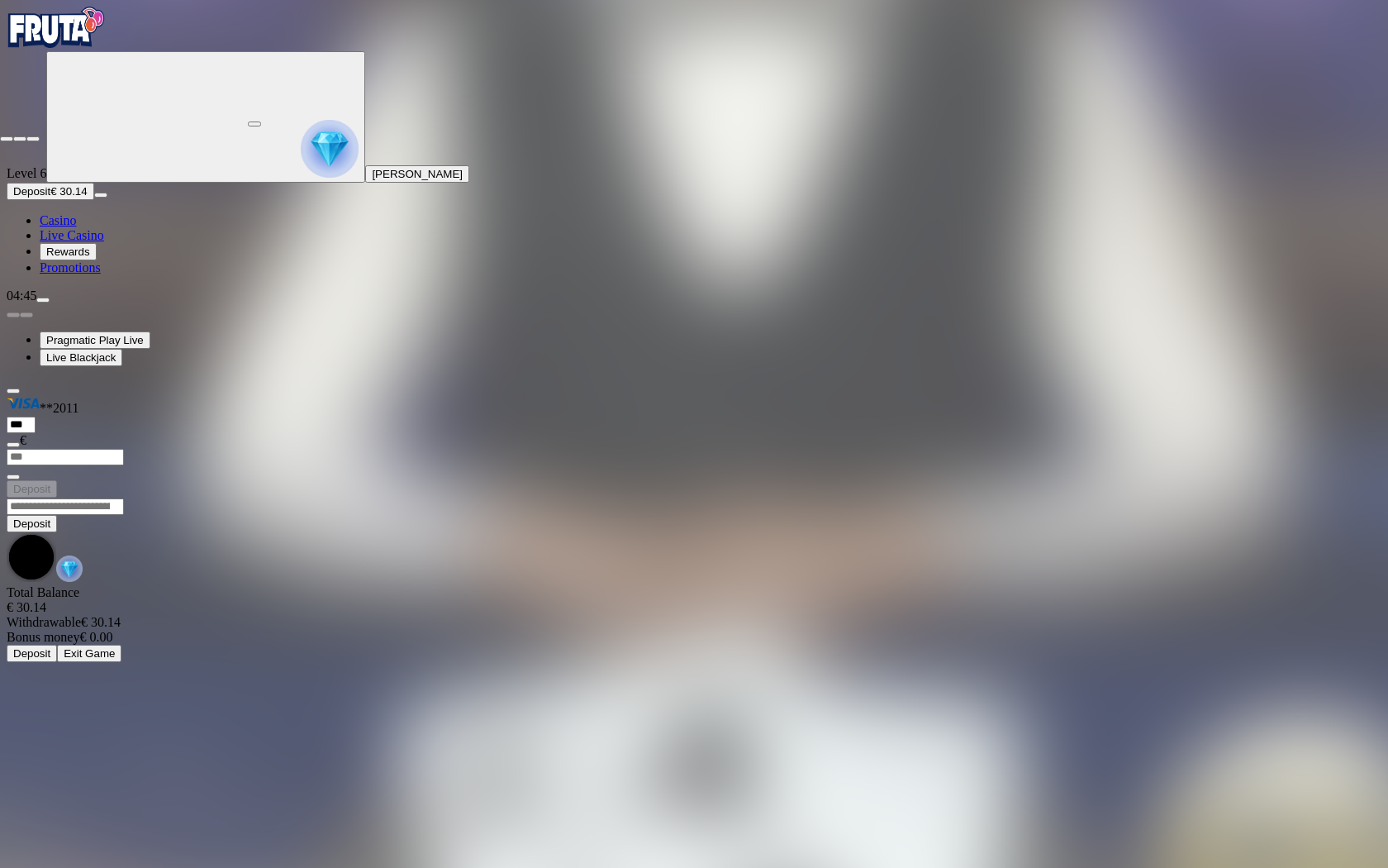
click at [7, 139] on span "close icon" at bounding box center [7, 139] width 0 height 0
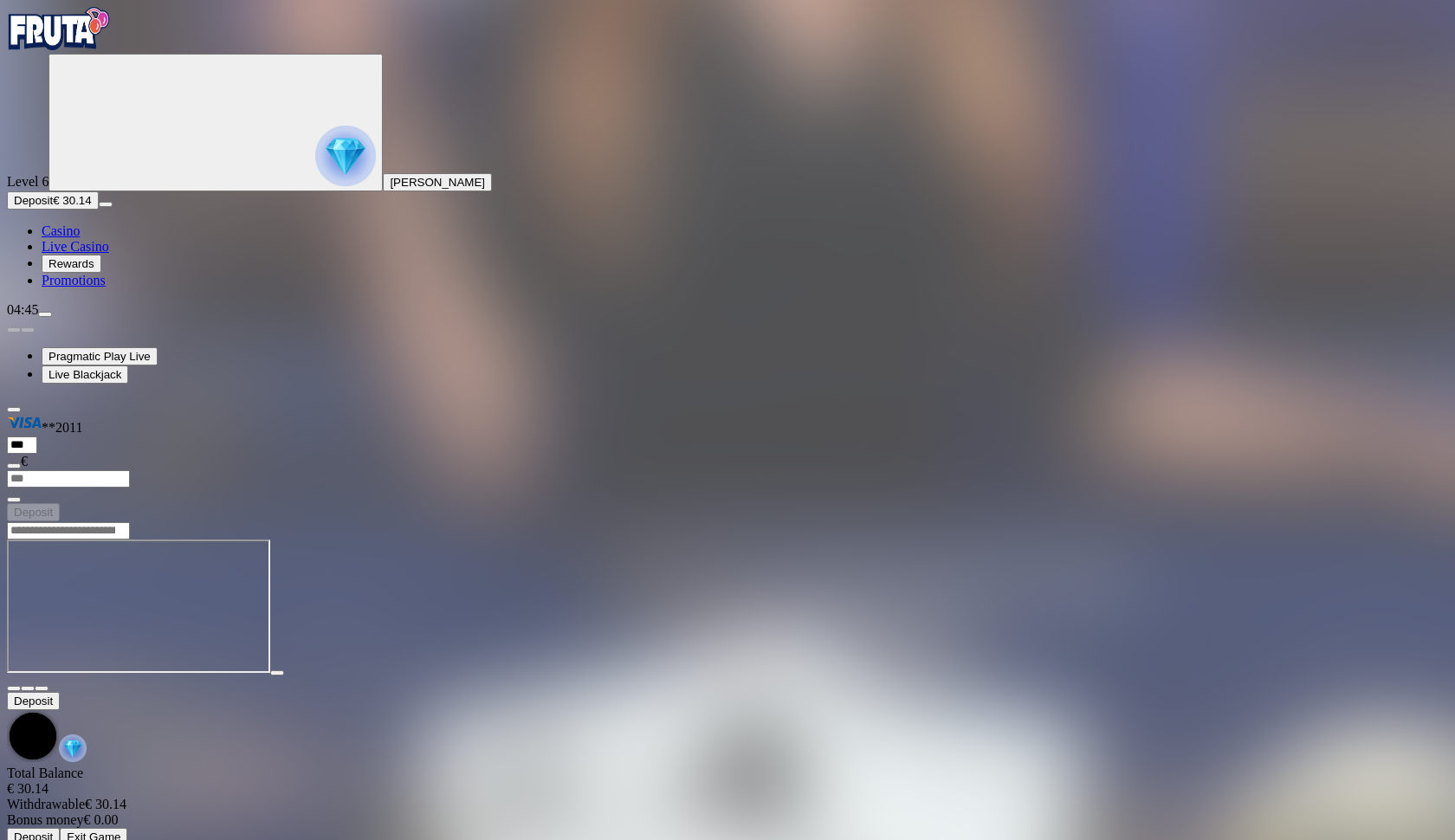
click at [14, 689] on span "close icon" at bounding box center [14, 689] width 0 height 0
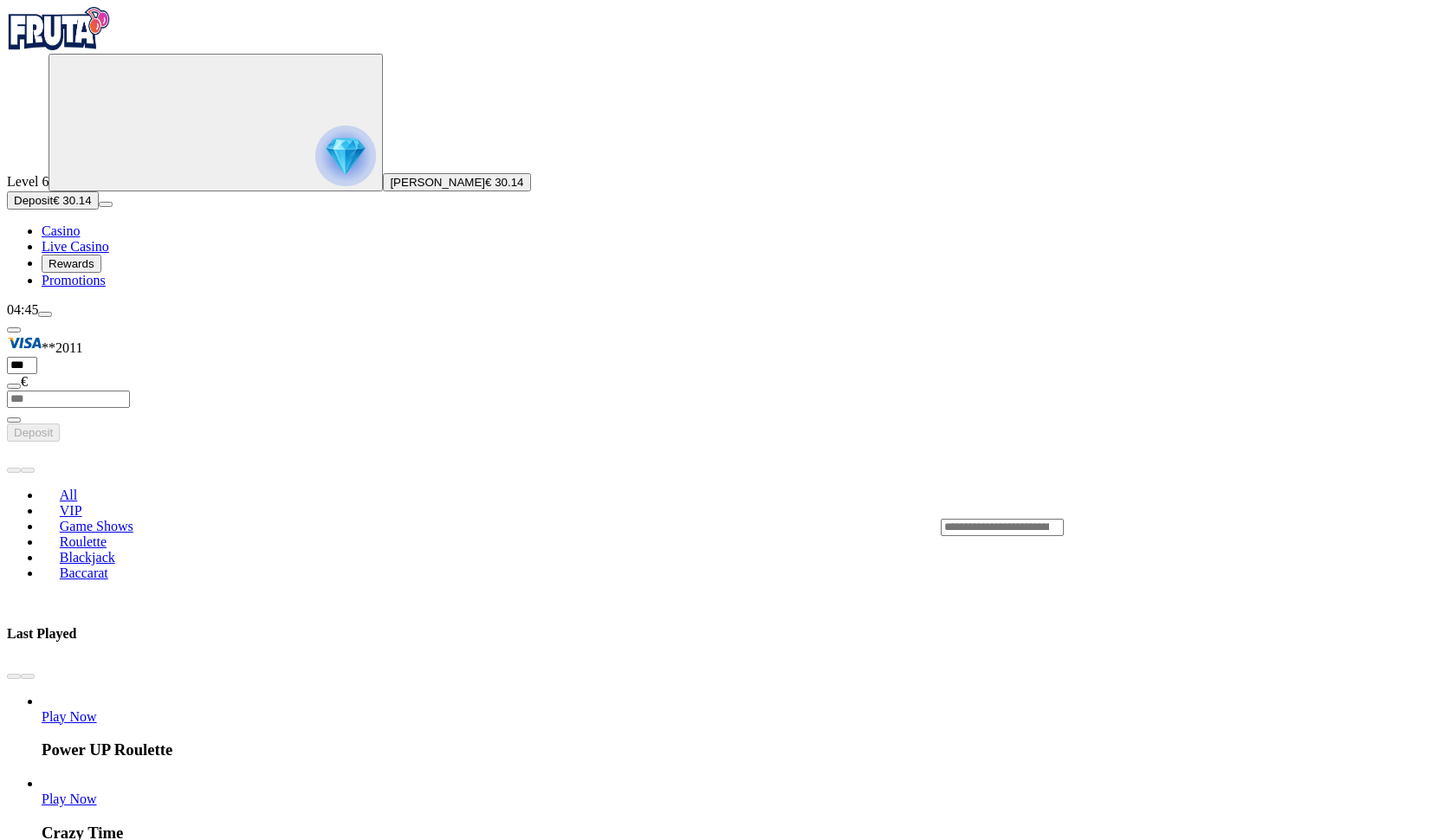
click at [122, 550] on span "Blackjack" at bounding box center [88, 557] width 70 height 15
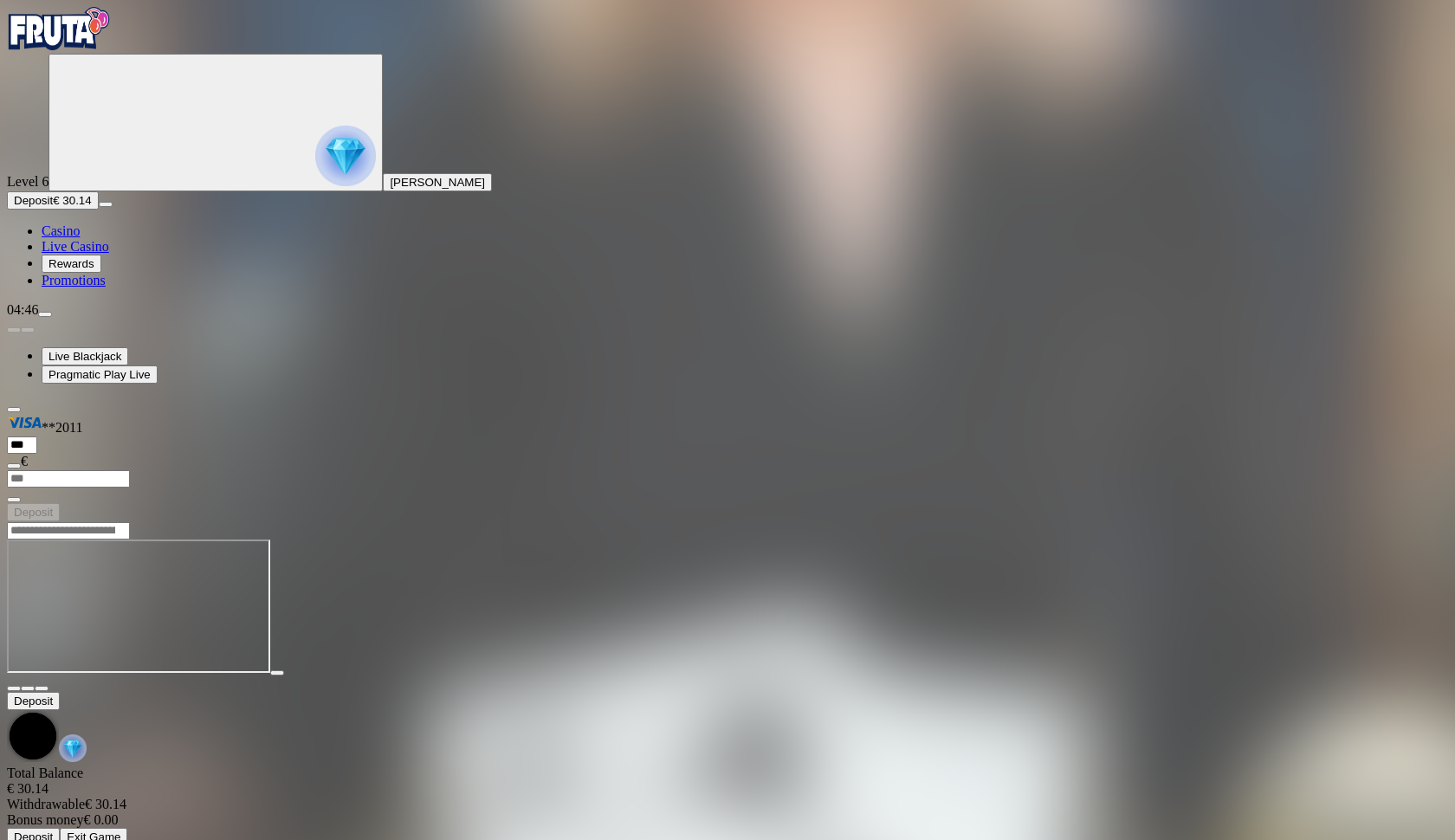
click at [42, 689] on span "fullscreen icon" at bounding box center [42, 689] width 0 height 0
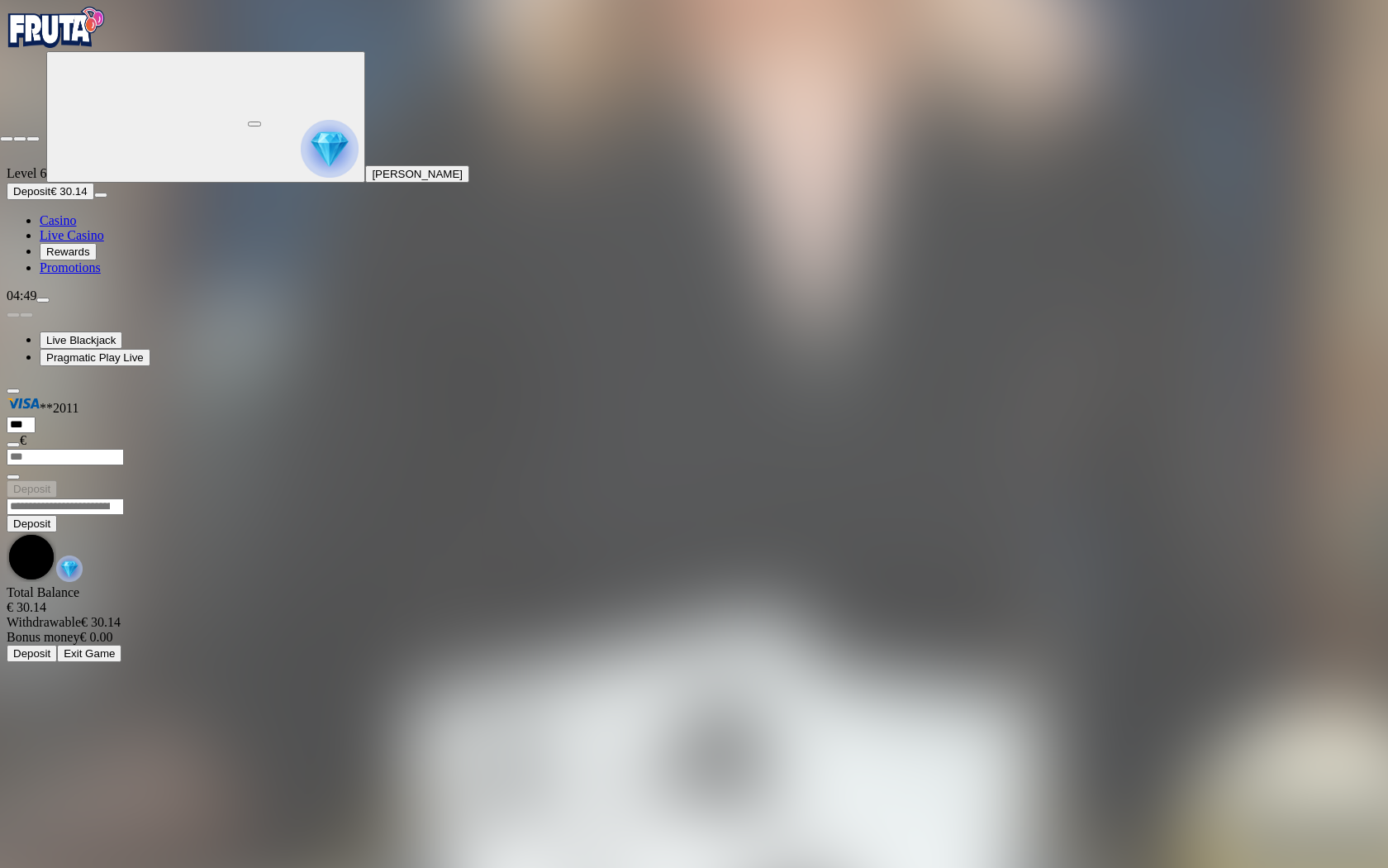
click at [7, 139] on span "close icon" at bounding box center [7, 139] width 0 height 0
